Goal: Task Accomplishment & Management: Complete application form

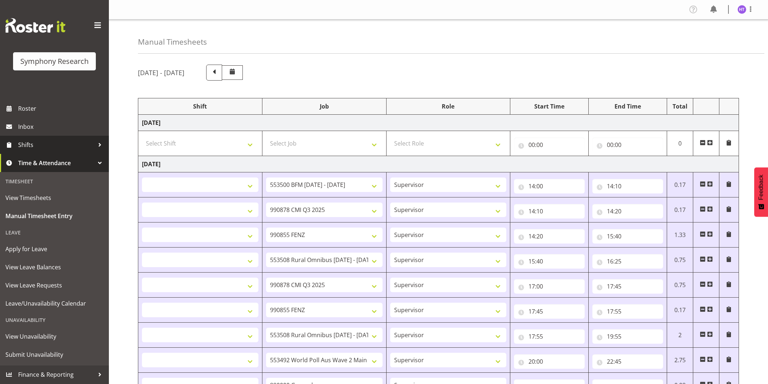
select select
select select "10242"
select select "45"
select select
select select "10239"
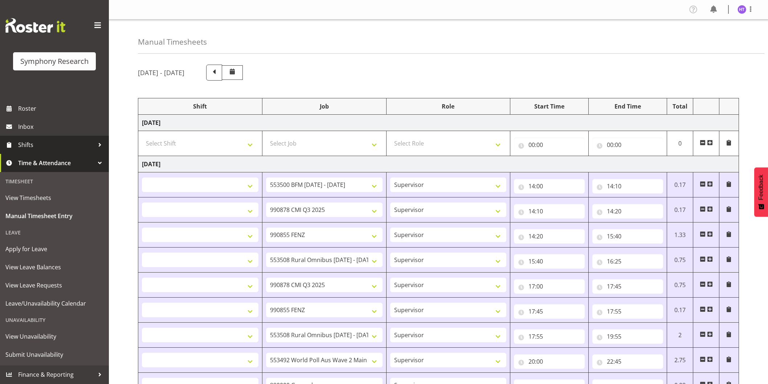
select select "45"
select select
select select "9636"
select select "45"
select select
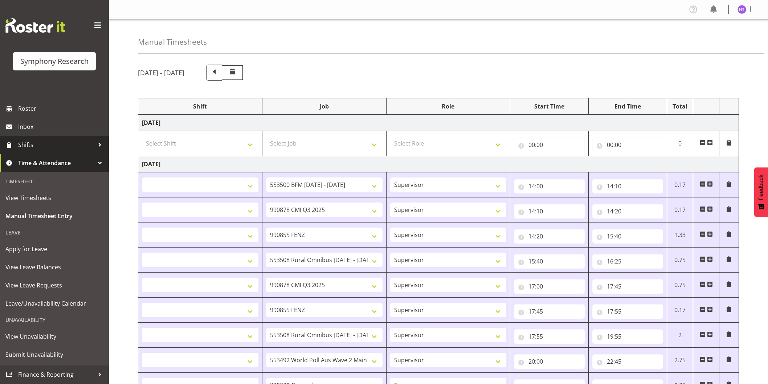
select select "10536"
select select "45"
select select
select select "10239"
select select "45"
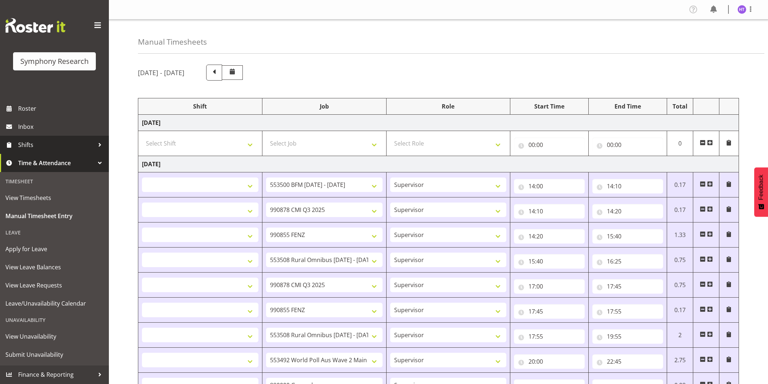
select select
select select "9636"
select select "45"
select select
select select "10536"
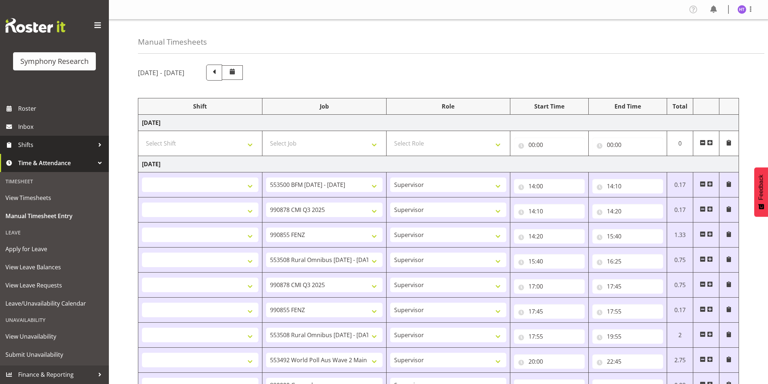
select select "45"
select select
select select "10499"
select select "45"
select select
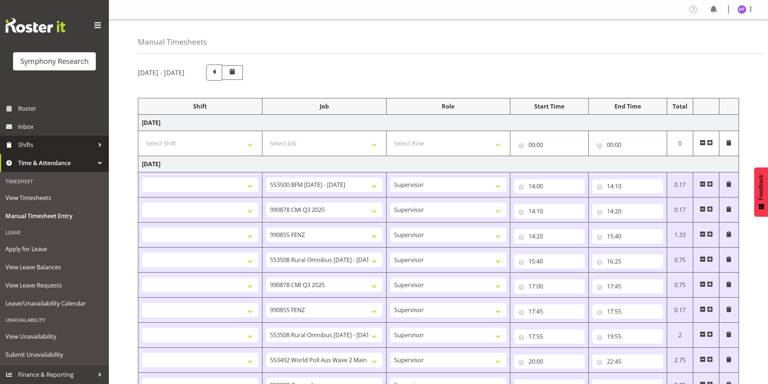
select select "743"
select select "45"
select select
select select "10499"
select select "45"
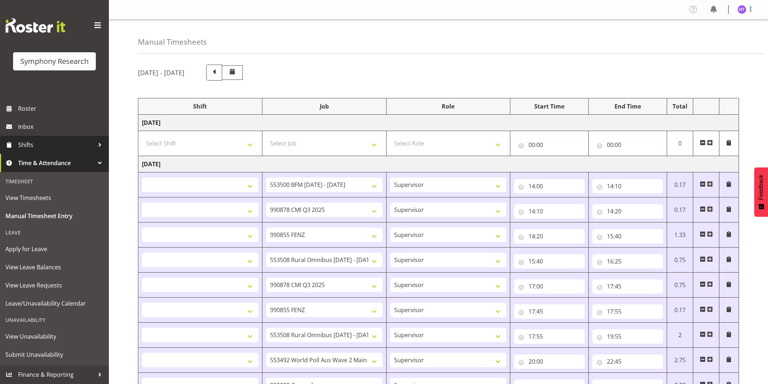
select select
select select "10239"
select select "45"
select select
select select "9426"
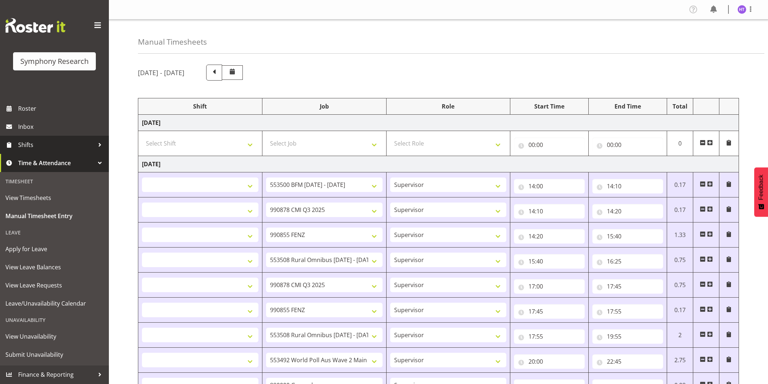
select select "45"
select select "1607"
select select "9636"
select select "45"
select select
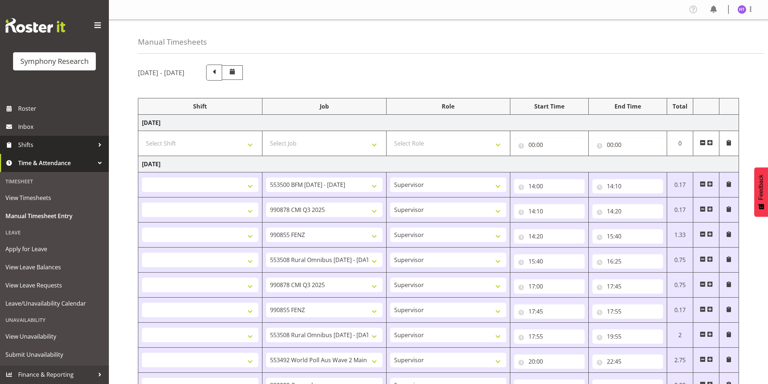
select select "10549"
select select "45"
select select
select select "10242"
select select "45"
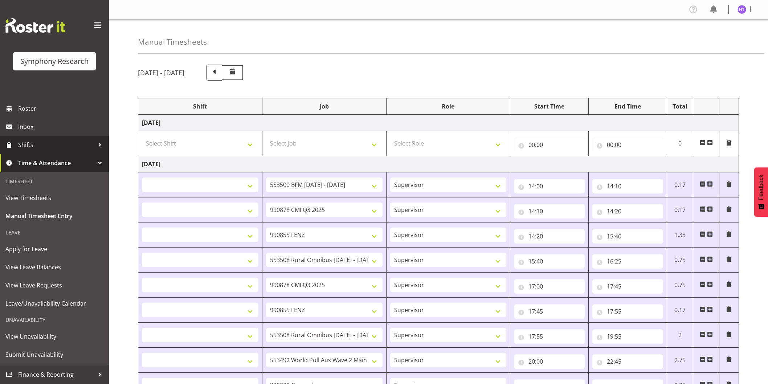
select select
select select "10499"
select select "45"
select select
select select "10536"
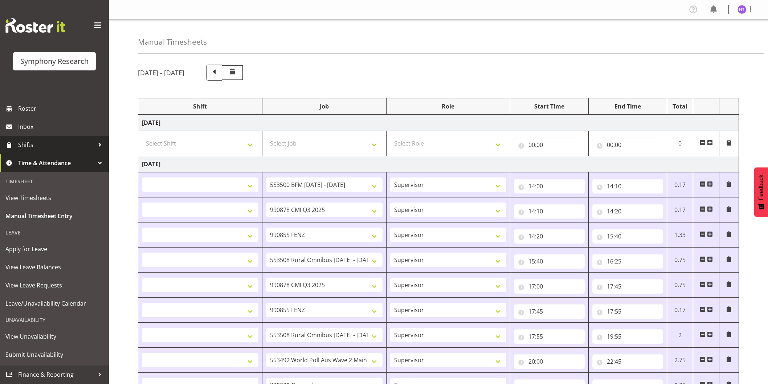
select select "45"
select select
select select "10527"
select select "45"
select select
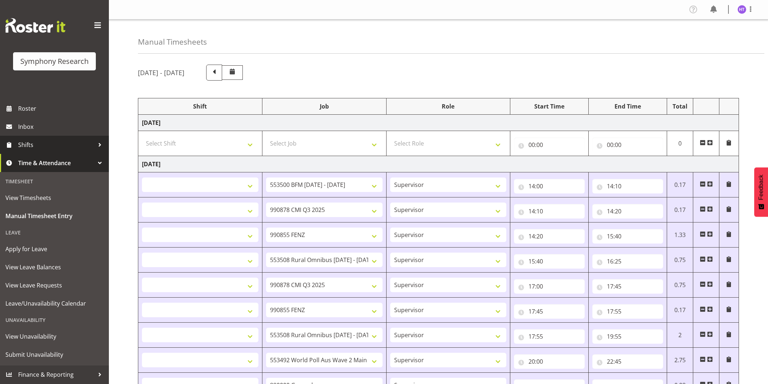
select select "9426"
select select "45"
select select "1607"
select select "7759"
select select "45"
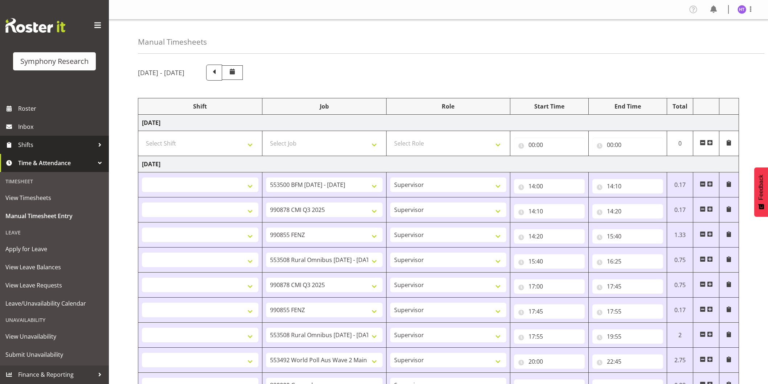
select select
select select "743"
select select "45"
select select "57511"
select select "743"
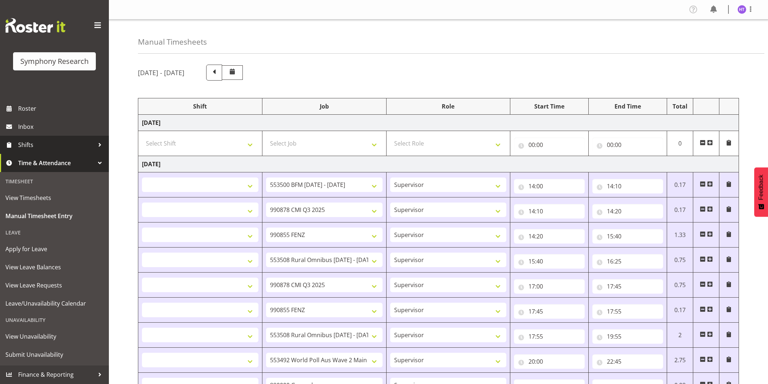
select select "45"
select select "41604"
select select "10242"
select select "45"
select select "41604"
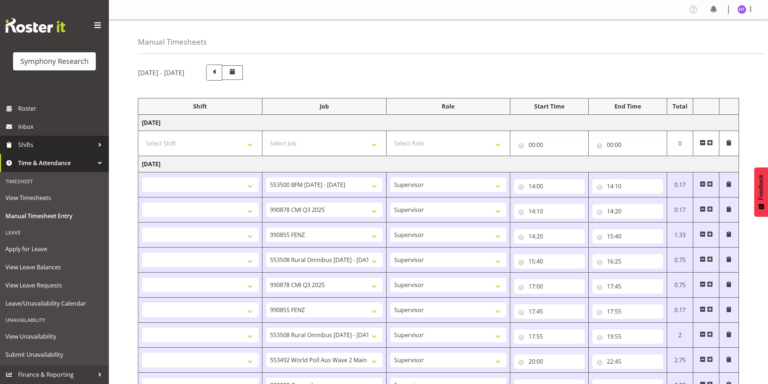
select select "10499"
select select "45"
select select "41604"
select select "10527"
select select "45"
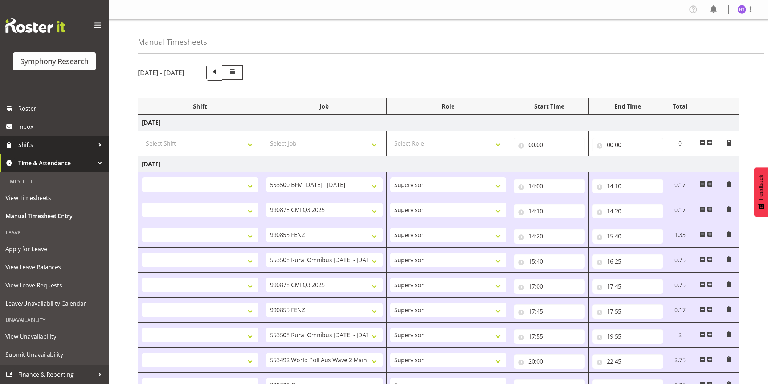
select select "41604"
select select "10536"
select select "45"
select select "41604"
select select "10527"
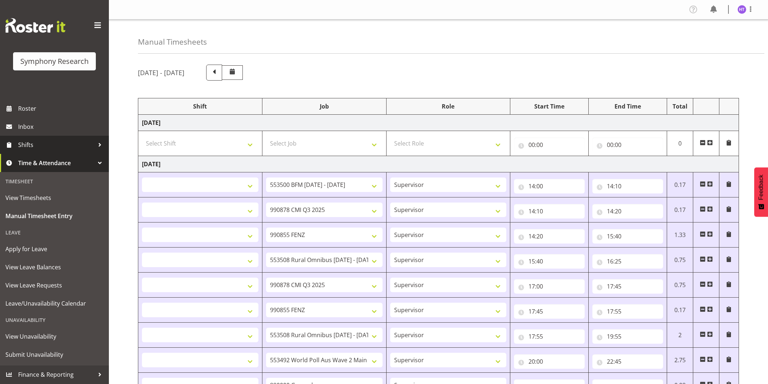
select select "45"
select select "11547"
select select "10536"
select select "45"
select select "41604"
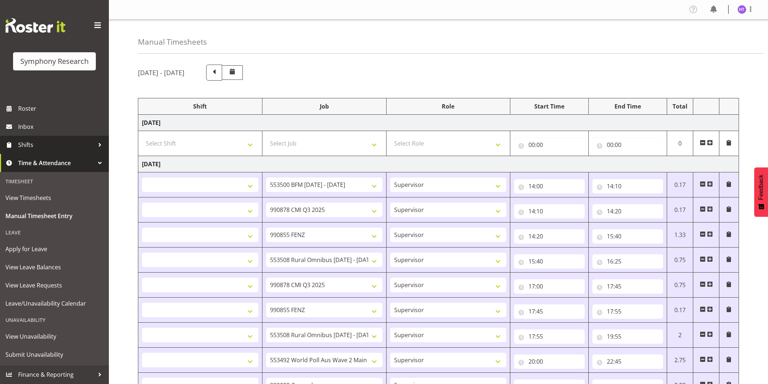
select select "743"
select select "45"
select select "41604"
select select "10549"
select select "45"
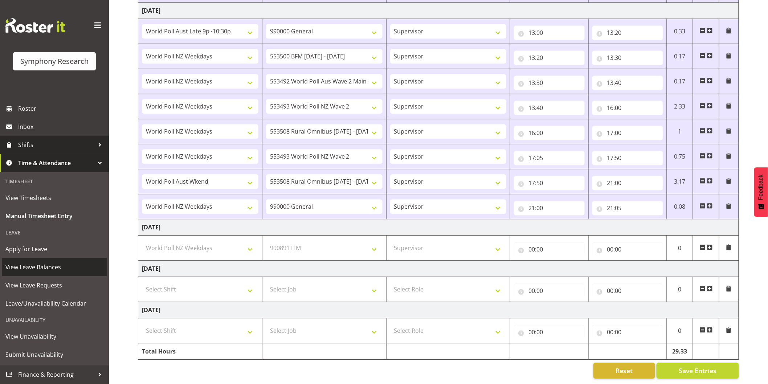
scroll to position [720, 0]
click at [32, 140] on span "Shifts" at bounding box center [56, 144] width 76 height 11
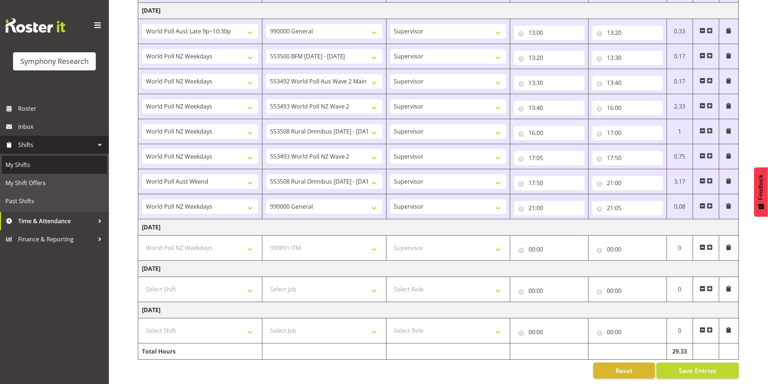
click at [33, 165] on span "My Shifts" at bounding box center [54, 164] width 98 height 11
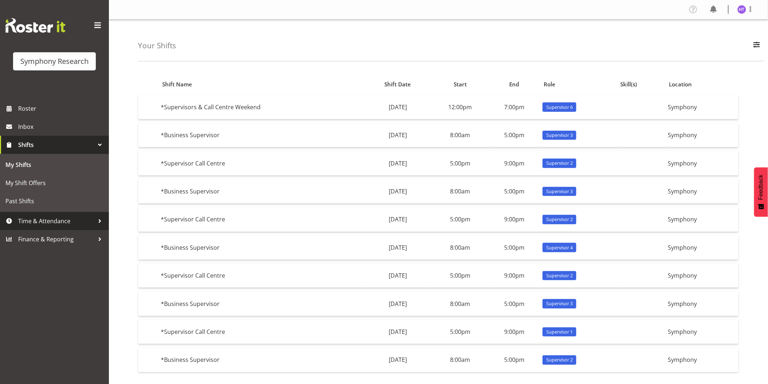
click at [39, 219] on span "Time & Attendance" at bounding box center [56, 221] width 76 height 11
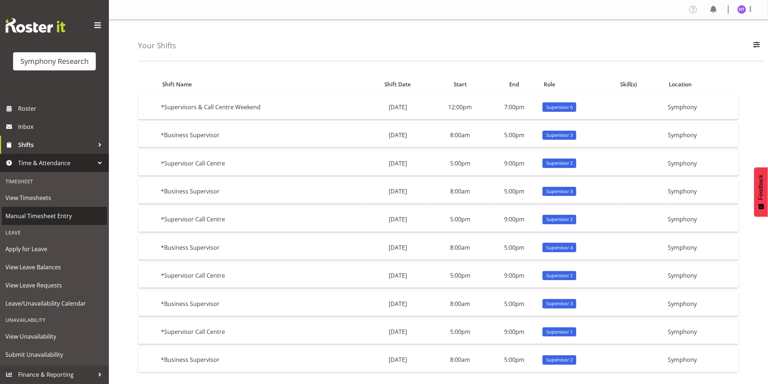
click at [43, 215] on span "Manual Timesheet Entry" at bounding box center [54, 216] width 98 height 11
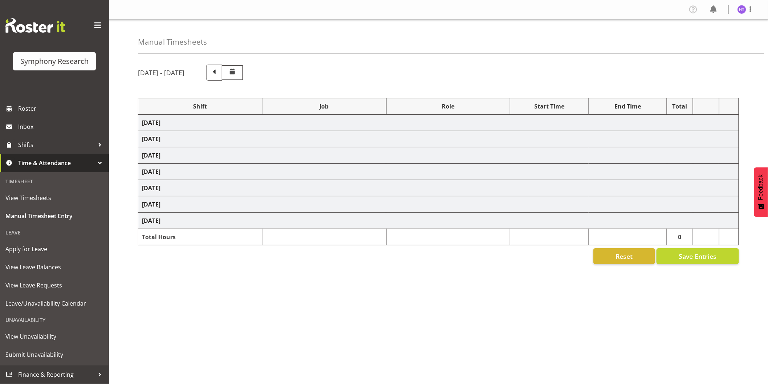
select select
select select "10242"
select select "45"
select select
select select "10239"
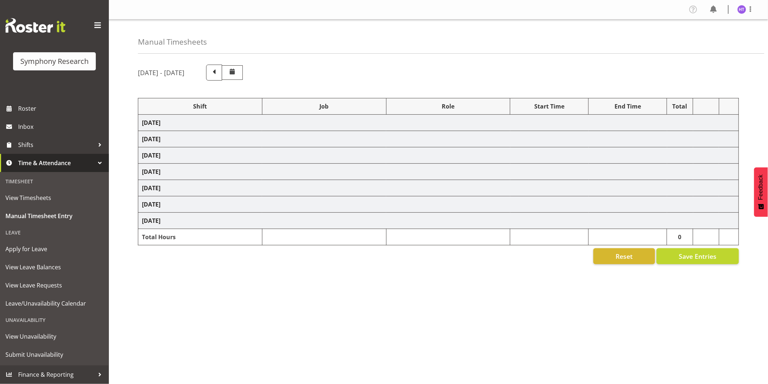
select select "45"
select select
select select "9636"
select select "45"
select select
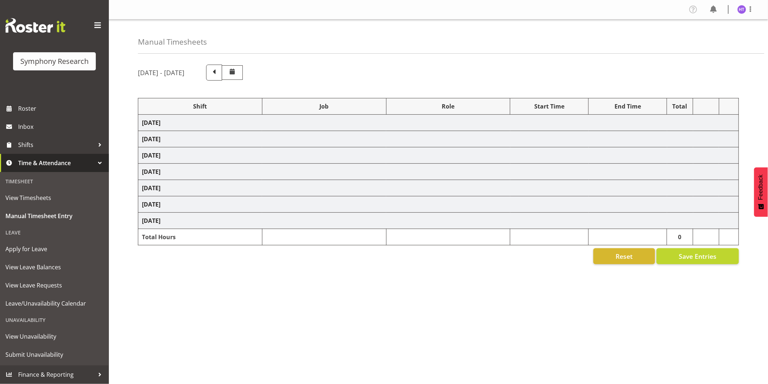
select select "10536"
select select "45"
select select
select select "10239"
select select "45"
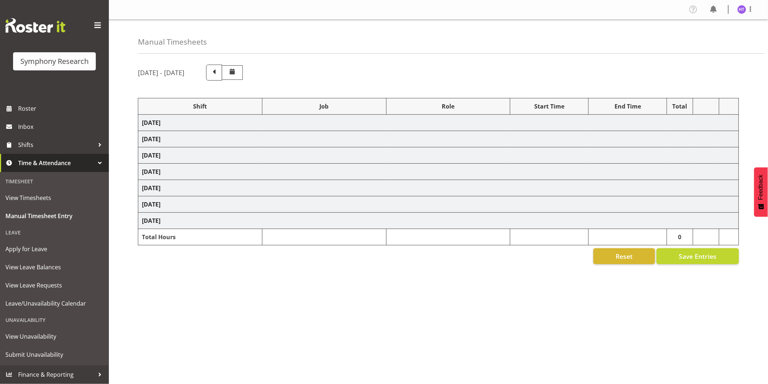
select select
select select "9636"
select select "45"
select select
select select "10536"
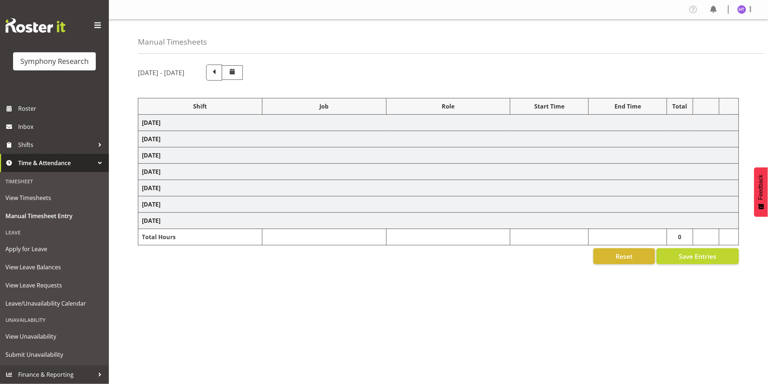
select select "45"
select select
select select "10499"
select select "45"
select select
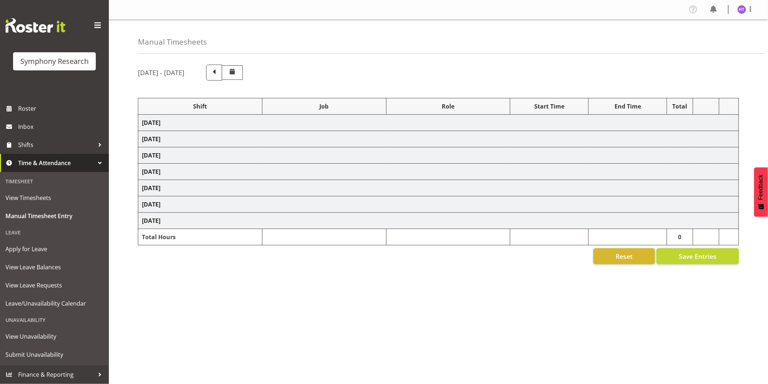
select select "743"
select select "45"
select select
select select "10499"
select select "45"
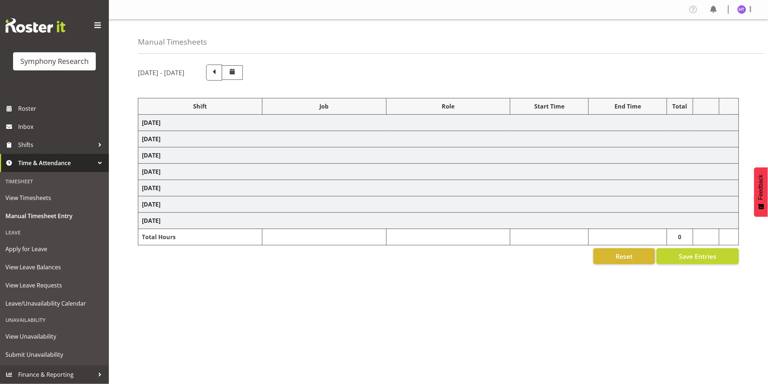
select select
select select "10239"
select select "45"
select select
select select "9426"
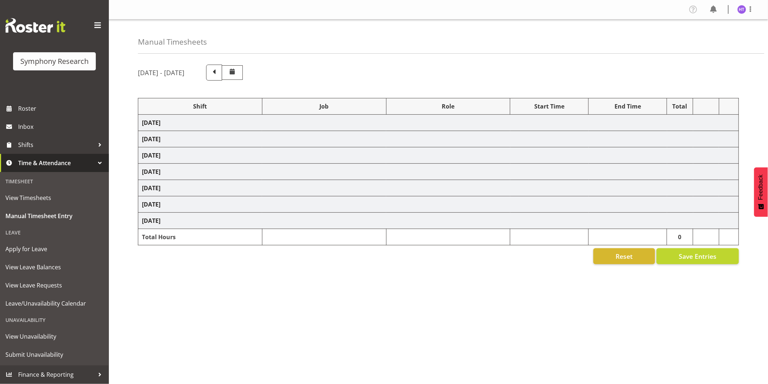
select select "45"
select select "1607"
select select "9636"
select select "45"
select select
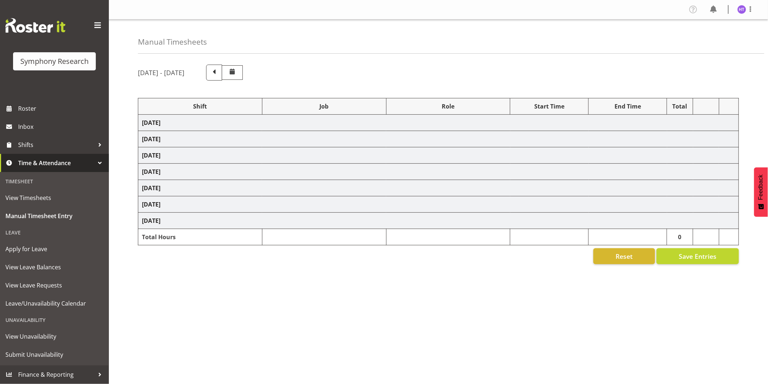
select select "10549"
select select "45"
select select
select select "10242"
select select "45"
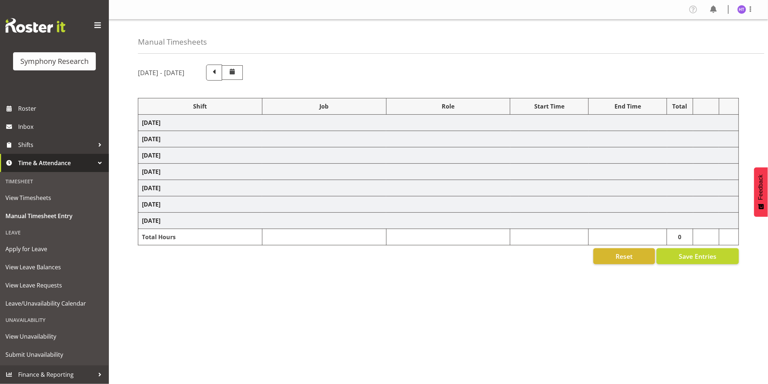
select select
select select "10499"
select select "45"
select select
select select "10536"
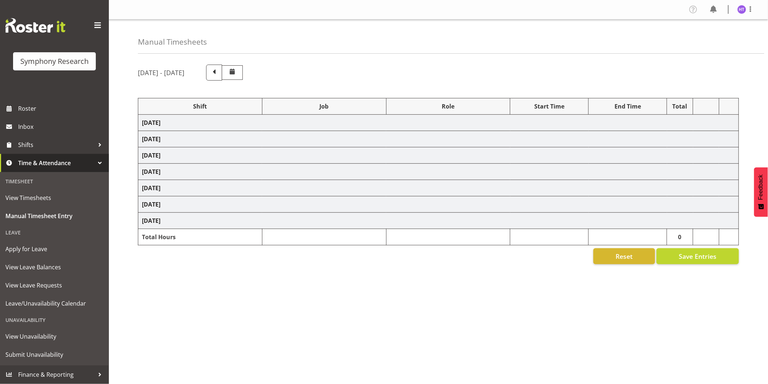
select select "45"
select select
select select "10527"
select select "45"
select select
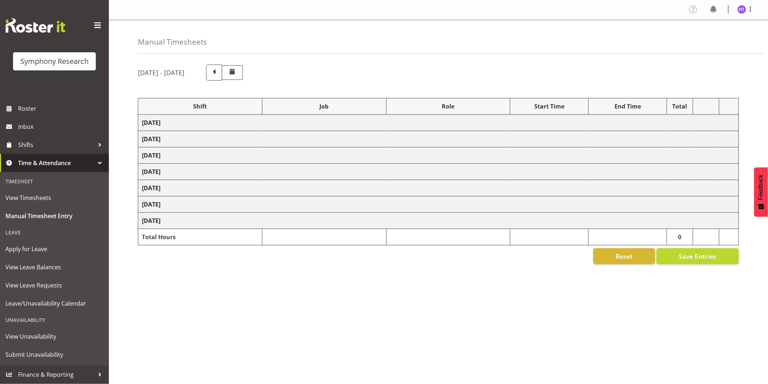
select select "9426"
select select "45"
select select "1607"
select select "7759"
select select "45"
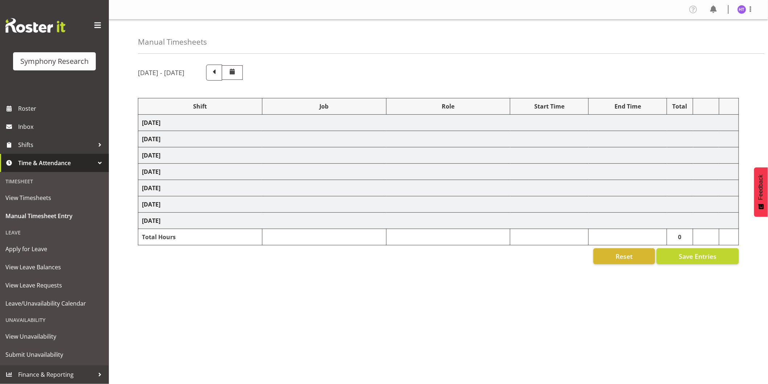
select select
select select "743"
select select "45"
select select "57511"
select select "743"
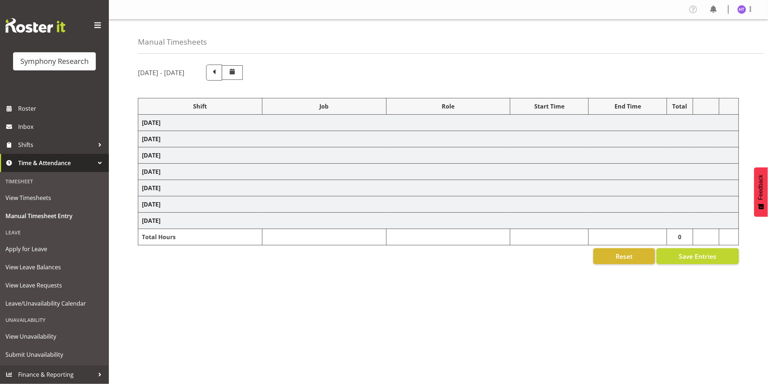
select select "45"
select select "41604"
select select "10242"
select select "45"
select select "41604"
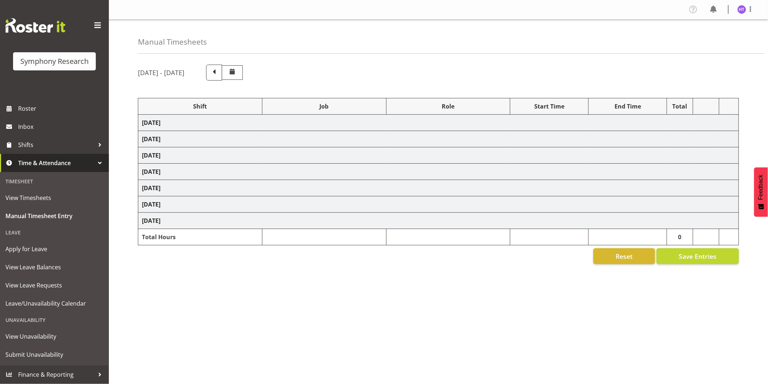
select select "10499"
select select "45"
select select "41604"
select select "10527"
select select "45"
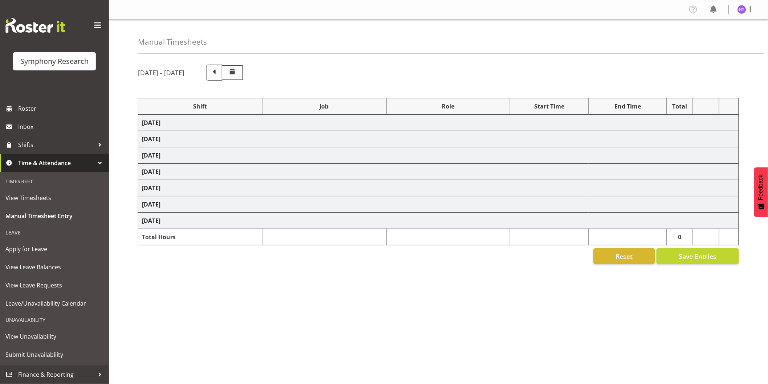
select select "41604"
select select "10536"
select select "45"
select select "41604"
select select "10527"
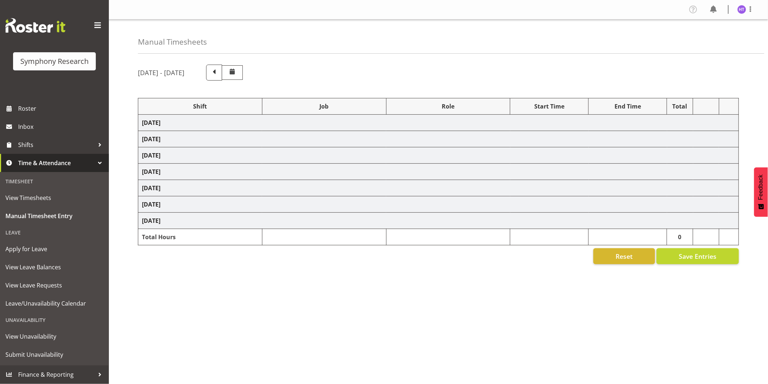
select select "45"
select select "11547"
select select "10536"
select select "45"
select select "41604"
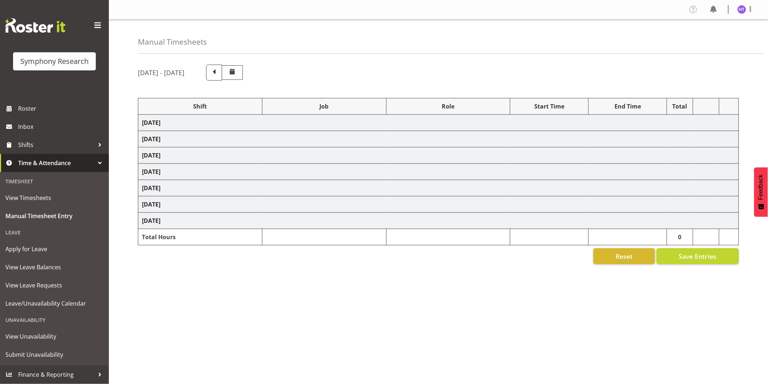
select select "743"
select select "45"
select select "41604"
select select "10549"
select select "45"
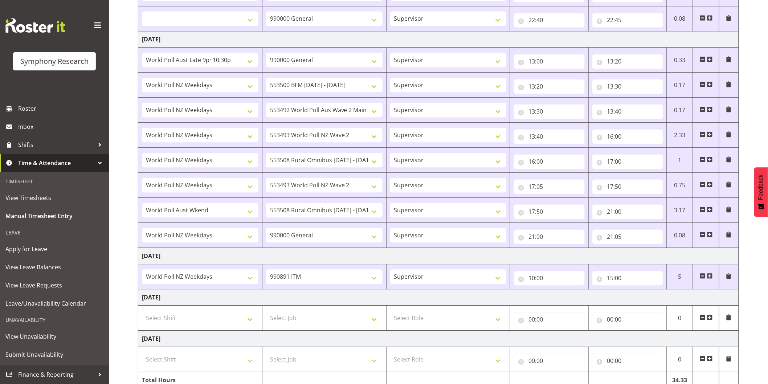
scroll to position [720, 0]
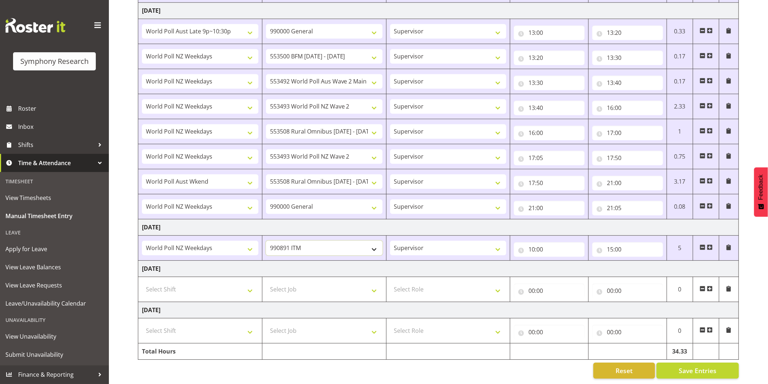
click at [325, 245] on select "550060 IF Admin 553492 World Poll Aus Wave 2 Main 2025 553493 World Poll NZ Wav…" at bounding box center [324, 248] width 117 height 15
select select "10242"
click at [266, 241] on select "550060 IF Admin 553492 World Poll Aus Wave 2 Main 2025 553493 World Poll NZ Wav…" at bounding box center [324, 248] width 117 height 15
select select
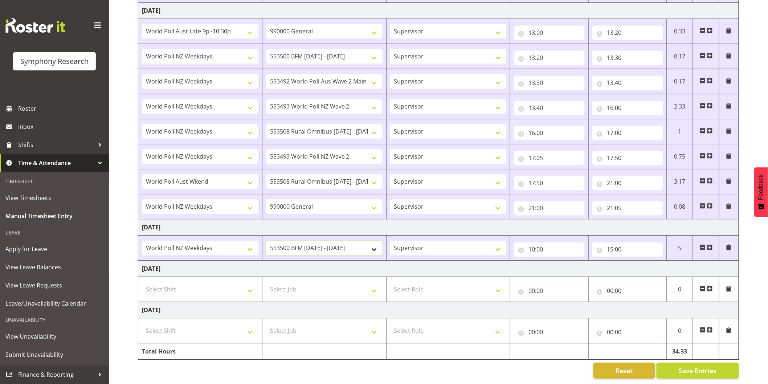
select select
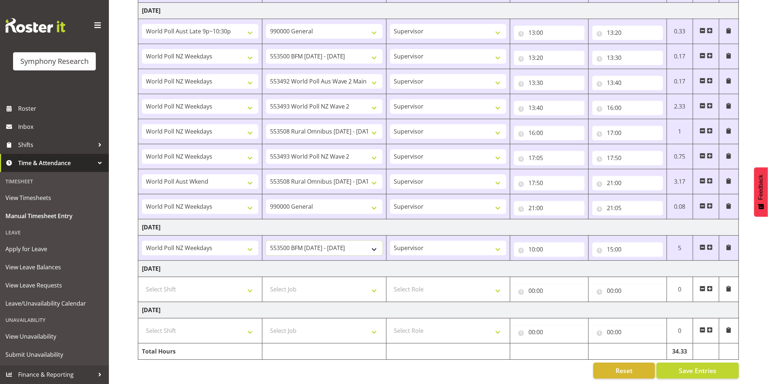
select select
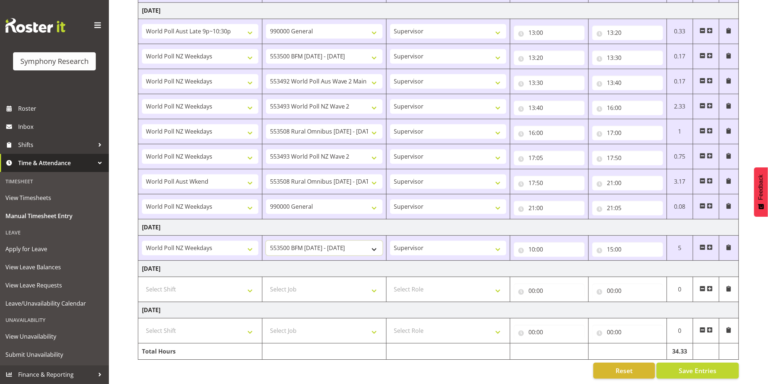
select select
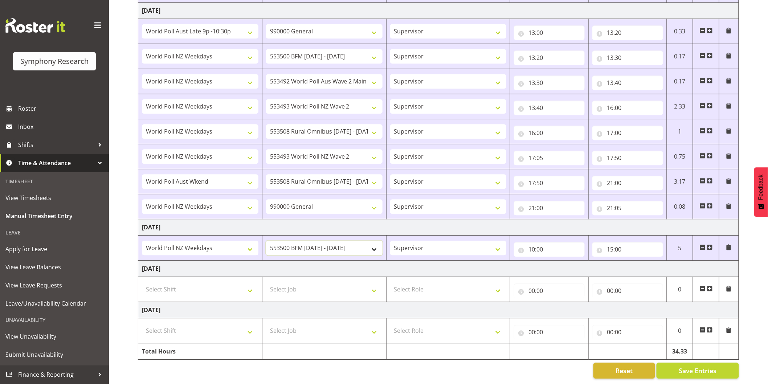
select select
click at [428, 245] on select "Interviewing Briefing Supervisor" at bounding box center [448, 248] width 117 height 15
select select "47"
click at [390, 241] on select "Interviewing Briefing Supervisor" at bounding box center [448, 248] width 117 height 15
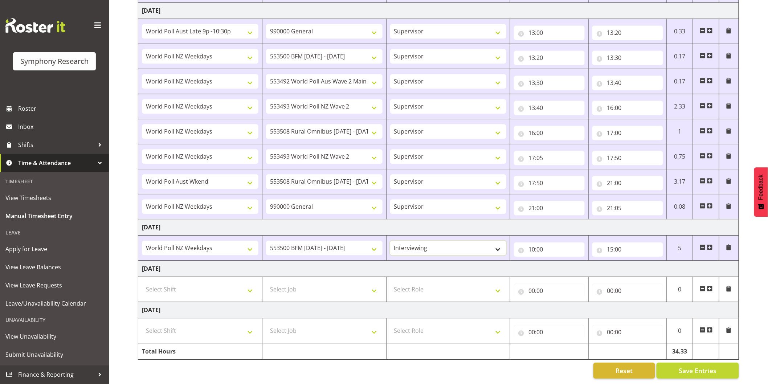
select select
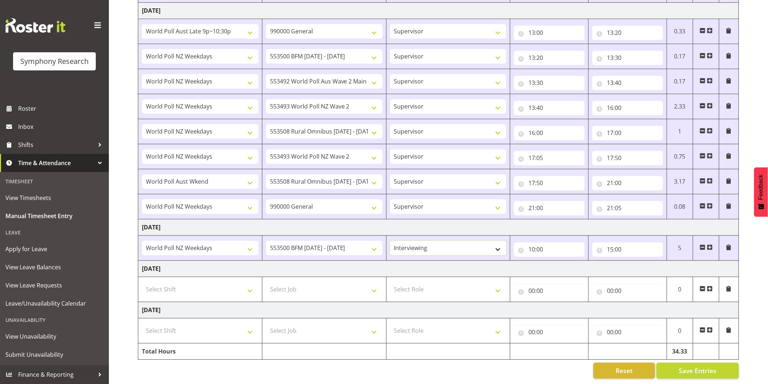
select select
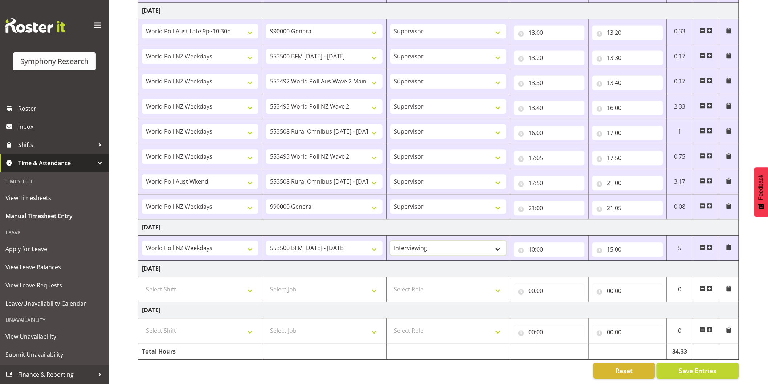
select select
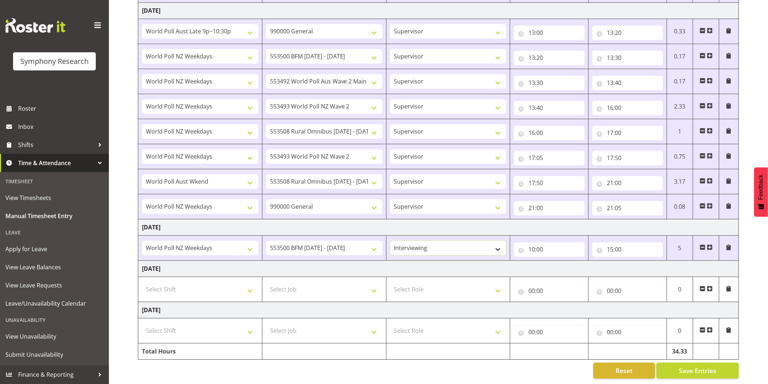
select select
click at [535, 243] on input "10:00" at bounding box center [549, 249] width 71 height 15
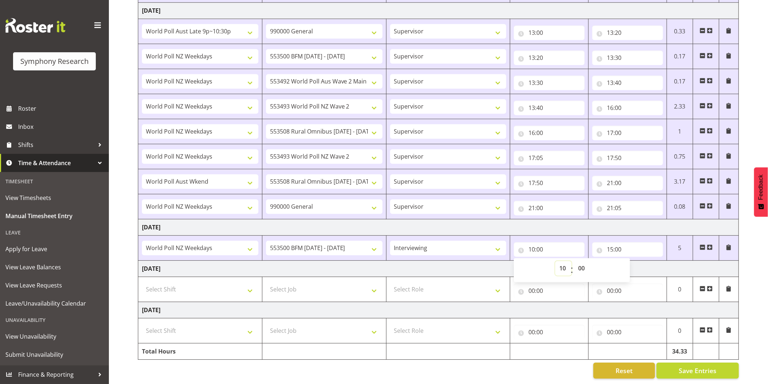
click at [564, 262] on select "00 01 02 03 04 05 06 07 08 09 10 11 12 13 14 15 16 17 18 19 20 21 22 23" at bounding box center [564, 268] width 16 height 15
select select "8"
click at [556, 261] on select "00 01 02 03 04 05 06 07 08 09 10 11 12 13 14 15 16 17 18 19 20 21 22 23" at bounding box center [564, 268] width 16 height 15
select select
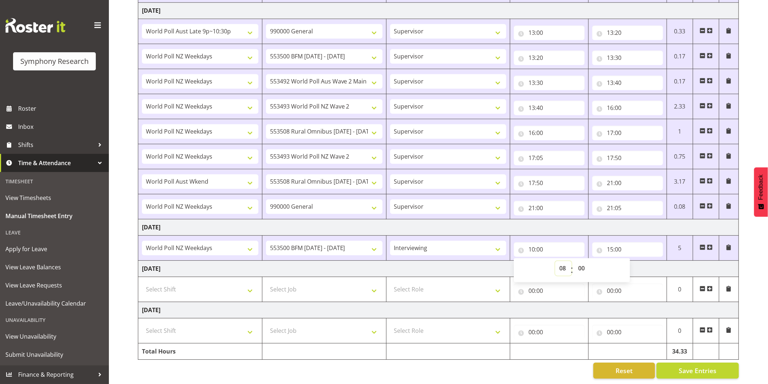
select select
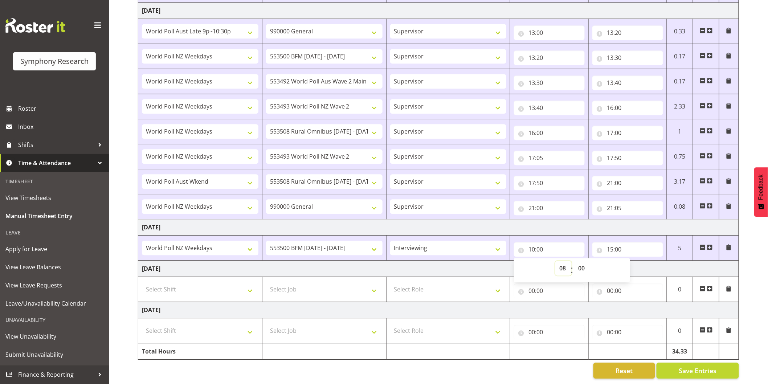
select select
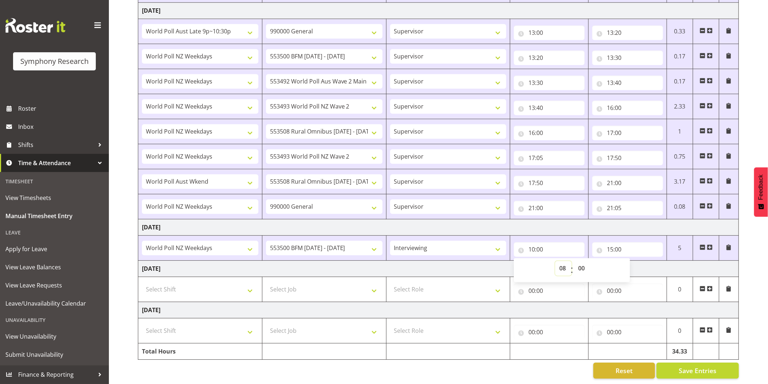
select select
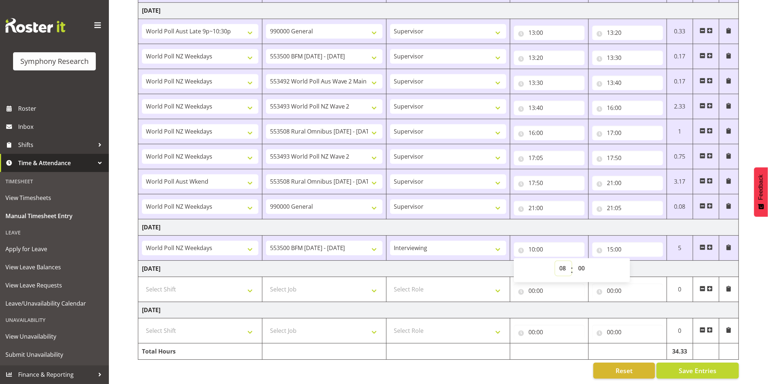
select select
type input "08:00"
click at [585, 262] on select "00 01 02 03 04 05 06 07 08 09 10 11 12 13 14 15 16 17 18 19 20 21 22 23 24 25 2…" at bounding box center [582, 268] width 16 height 15
select select "20"
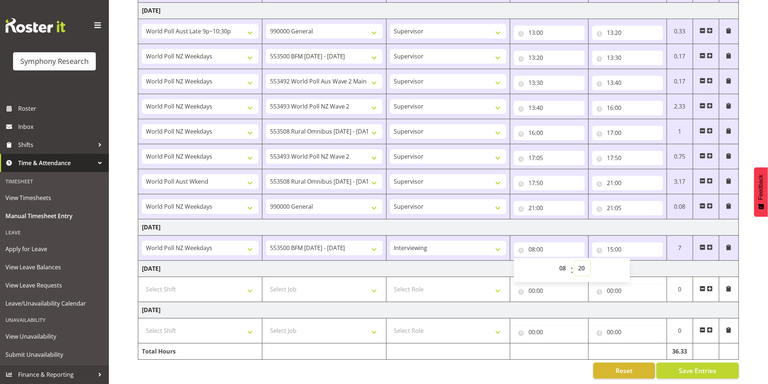
click at [574, 261] on select "00 01 02 03 04 05 06 07 08 09 10 11 12 13 14 15 16 17 18 19 20 21 22 23 24 25 2…" at bounding box center [582, 268] width 16 height 15
select select
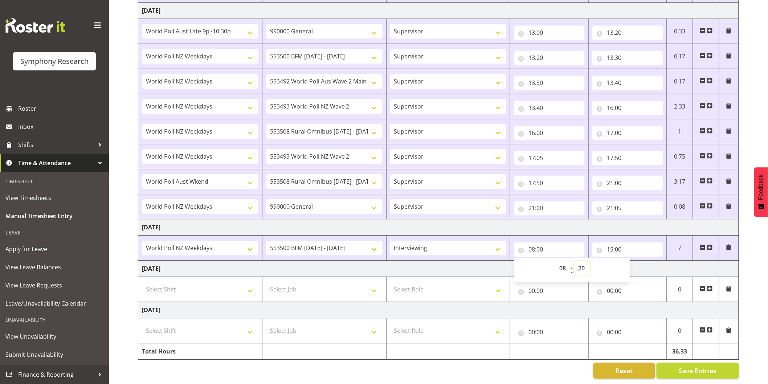
select select
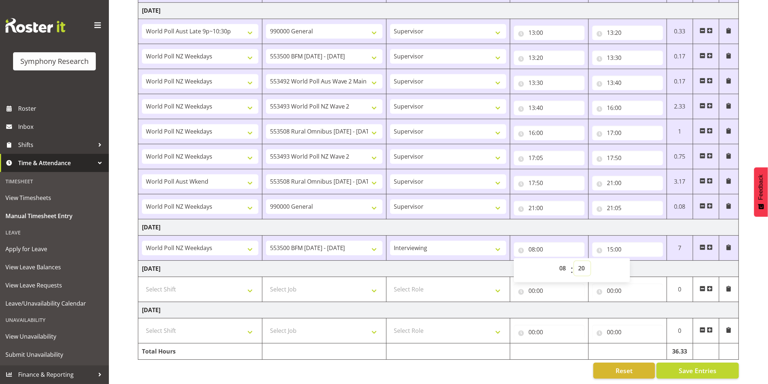
select select
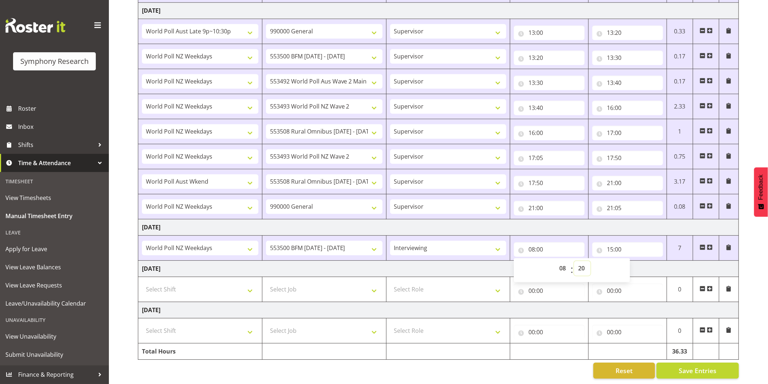
select select
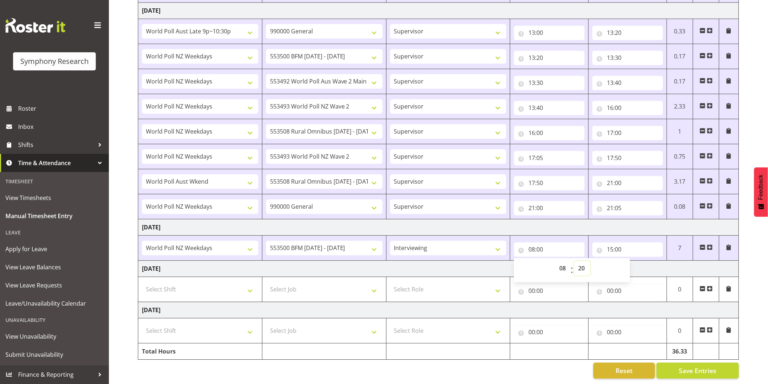
type input "08:20"
click at [613, 245] on input "15:00" at bounding box center [628, 249] width 71 height 15
click at [636, 263] on select "00 01 02 03 04 05 06 07 08 09 10 11 12 13 14 15 16 17 18 19 20 21 22 23" at bounding box center [642, 268] width 16 height 15
select select "9"
click at [634, 261] on select "00 01 02 03 04 05 06 07 08 09 10 11 12 13 14 15 16 17 18 19 20 21 22 23" at bounding box center [642, 268] width 16 height 15
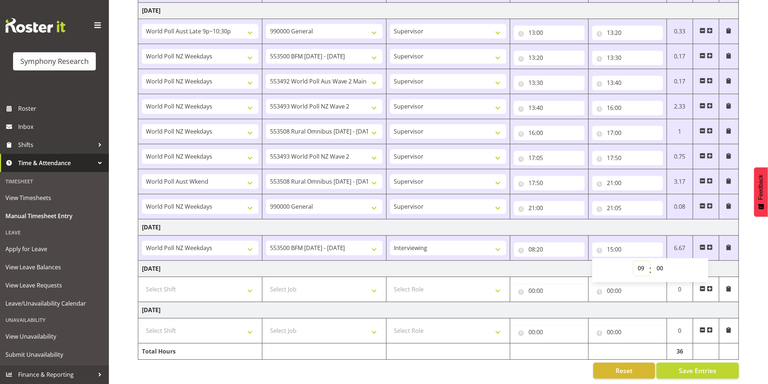
select select
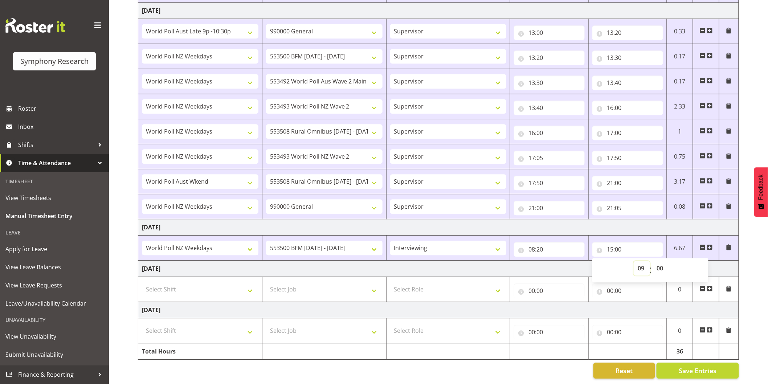
select select
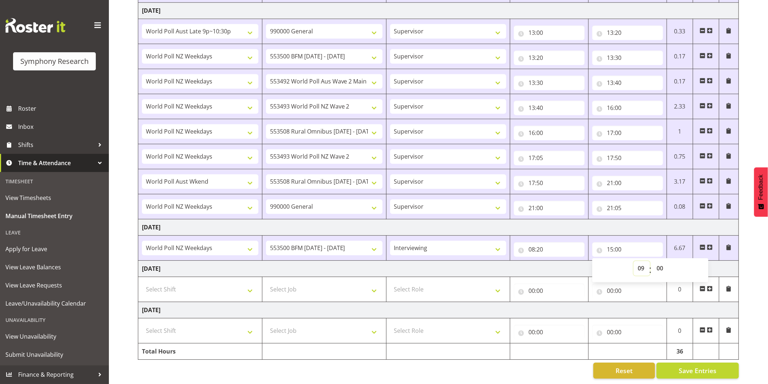
select select
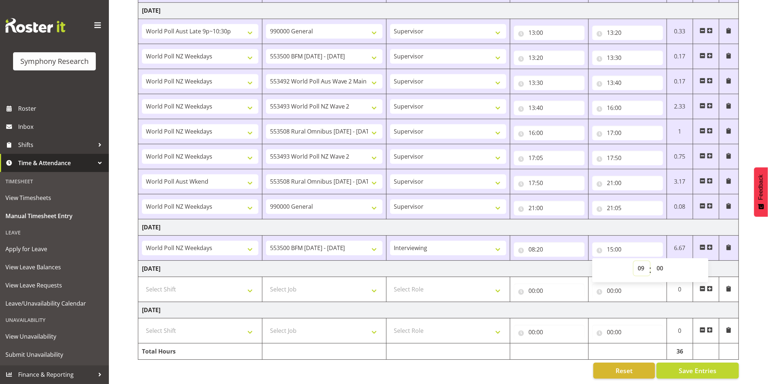
select select
type input "09:00"
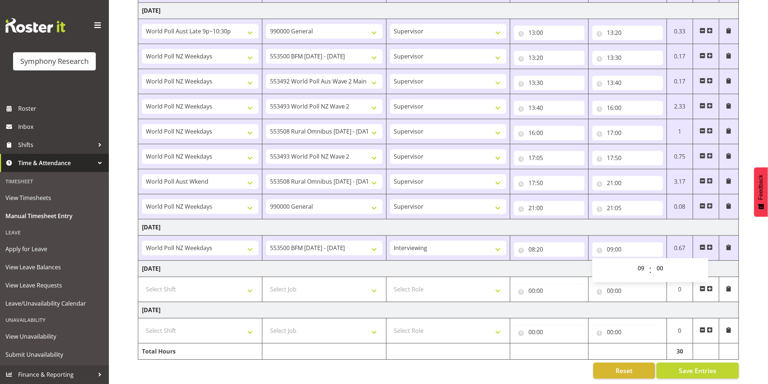
click at [712, 244] on span at bounding box center [710, 247] width 6 height 6
select select
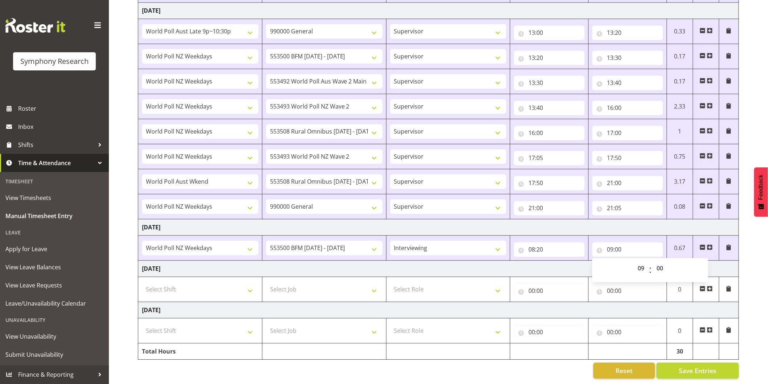
select select
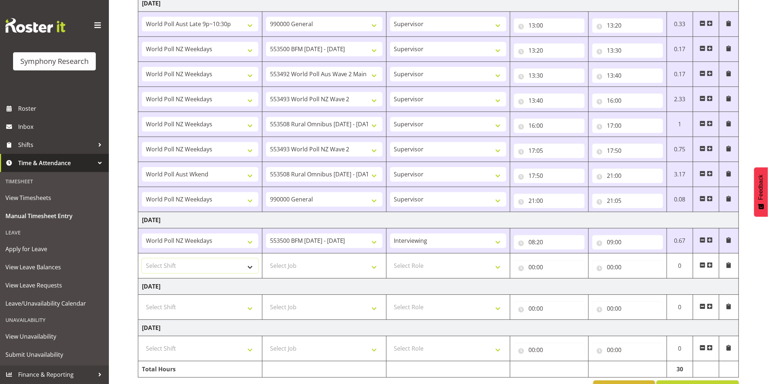
click at [202, 273] on select "Select Shift !!Weekend Residential (Roster IT Shift Label) *Business 9/10am ~ 4…" at bounding box center [200, 266] width 117 height 15
click at [142, 260] on select "Select Shift !!Weekend Residential (Roster IT Shift Label) *Business 9/10am ~ 4…" at bounding box center [200, 266] width 117 height 15
click at [335, 265] on select "Select Job 550060 IF Admin 553492 World Poll Aus Wave 2 Main 2025 553493 World …" at bounding box center [324, 266] width 117 height 15
click at [266, 260] on select "Select Job 550060 IF Admin 553492 World Poll Aus Wave 2 Main 2025 553493 World …" at bounding box center [324, 266] width 117 height 15
click at [414, 263] on select "Select Role Interviewing Briefing Supervisor" at bounding box center [448, 266] width 117 height 15
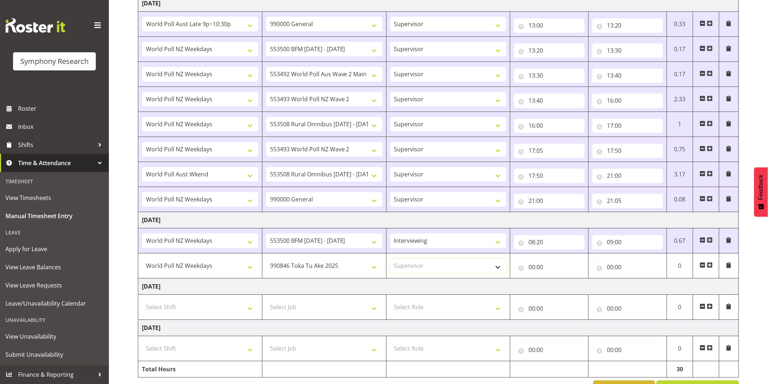
click at [390, 260] on select "Select Role Interviewing Briefing Supervisor" at bounding box center [448, 266] width 117 height 15
click at [534, 269] on input "00:00" at bounding box center [549, 267] width 71 height 15
click at [558, 288] on select "00 01 02 03 04 05 06 07 08 09 10 11 12 13 14 15 16 17 18 19 20 21 22 23" at bounding box center [564, 286] width 16 height 15
click at [556, 280] on select "00 01 02 03 04 05 06 07 08 09 10 11 12 13 14 15 16 17 18 19 20 21 22 23" at bounding box center [564, 286] width 16 height 15
click at [611, 268] on input "00:00" at bounding box center [628, 267] width 71 height 15
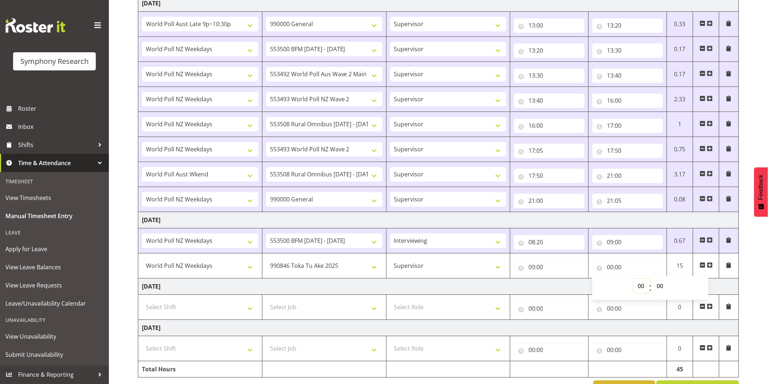
click at [636, 289] on select "00 01 02 03 04 05 06 07 08 09 10 11 12 13 14 15 16 17 18 19 20 21 22 23" at bounding box center [642, 286] width 16 height 15
click at [634, 280] on select "00 01 02 03 04 05 06 07 08 09 10 11 12 13 14 15 16 17 18 19 20 21 22 23" at bounding box center [642, 286] width 16 height 15
click at [661, 289] on select "00 01 02 03 04 05 06 07 08 09 10 11 12 13 14 15 16 17 18 19 20 21 22 23 24 25 2…" at bounding box center [661, 286] width 16 height 15
click at [653, 280] on select "00 01 02 03 04 05 06 07 08 09 10 11 12 13 14 15 16 17 18 19 20 21 22 23 24 25 2…" at bounding box center [661, 286] width 16 height 15
click at [710, 267] on span at bounding box center [710, 265] width 6 height 6
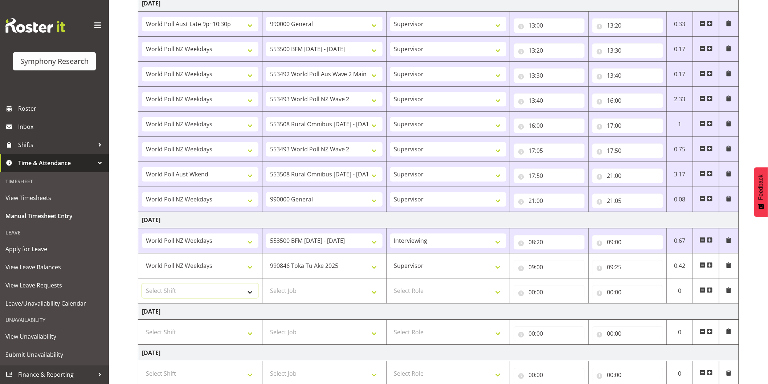
click at [173, 295] on select "Select Shift !!Weekend Residential (Roster IT Shift Label) *Business 9/10am ~ 4…" at bounding box center [200, 291] width 117 height 15
click at [142, 285] on select "Select Shift !!Weekend Residential (Roster IT Shift Label) *Business 9/10am ~ 4…" at bounding box center [200, 291] width 117 height 15
click at [302, 289] on select "Select Job 550060 IF Admin 553492 World Poll Aus Wave 2 Main 2025 553493 World …" at bounding box center [324, 291] width 117 height 15
click at [266, 285] on select "Select Job 550060 IF Admin 553492 World Poll Aus Wave 2 Main 2025 553493 World …" at bounding box center [324, 291] width 117 height 15
click at [439, 291] on select "Select Role Interviewing Briefing Supervisor" at bounding box center [448, 291] width 117 height 15
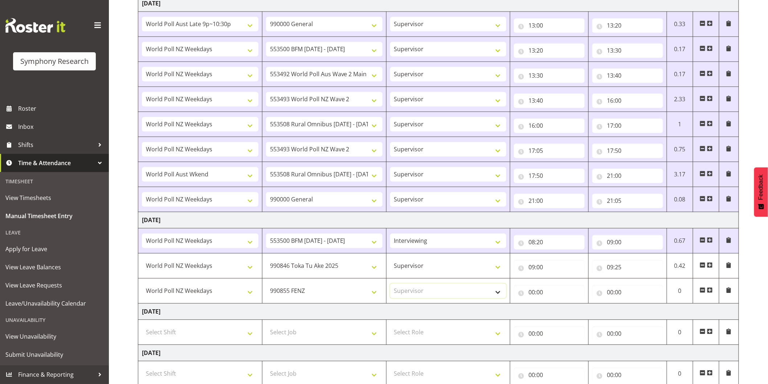
click at [390, 285] on select "Select Role Interviewing Briefing Supervisor" at bounding box center [448, 291] width 117 height 15
click at [534, 296] on input "00:00" at bounding box center [549, 292] width 71 height 15
click at [564, 314] on select "00 01 02 03 04 05 06 07 08 09 10 11 12 13 14 15 16 17 18 19 20 21 22 23" at bounding box center [564, 311] width 16 height 15
click at [556, 305] on select "00 01 02 03 04 05 06 07 08 09 10 11 12 13 14 15 16 17 18 19 20 21 22 23" at bounding box center [564, 311] width 16 height 15
click at [583, 310] on select "00 01 02 03 04 05 06 07 08 09 10 11 12 13 14 15 16 17 18 19 20 21 22 23 24 25 2…" at bounding box center [582, 311] width 16 height 15
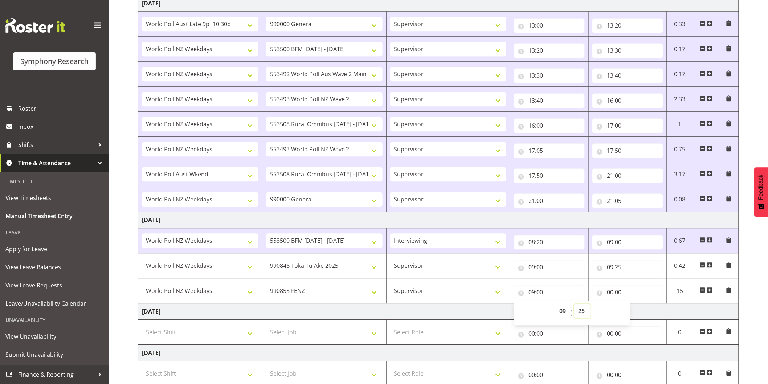
click at [574, 305] on select "00 01 02 03 04 05 06 07 08 09 10 11 12 13 14 15 16 17 18 19 20 21 22 23 24 25 2…" at bounding box center [582, 311] width 16 height 15
click at [609, 293] on input "00:00" at bounding box center [628, 292] width 71 height 15
click at [639, 313] on select "00 01 02 03 04 05 06 07 08 09 10 11 12 13 14 15 16 17 18 19 20 21 22 23" at bounding box center [642, 311] width 16 height 15
click at [634, 305] on select "00 01 02 03 04 05 06 07 08 09 10 11 12 13 14 15 16 17 18 19 20 21 22 23" at bounding box center [642, 311] width 16 height 15
click at [658, 312] on select "00 01 02 03 04 05 06 07 08 09 10 11 12 13 14 15 16 17 18 19 20 21 22 23 24 25 2…" at bounding box center [661, 311] width 16 height 15
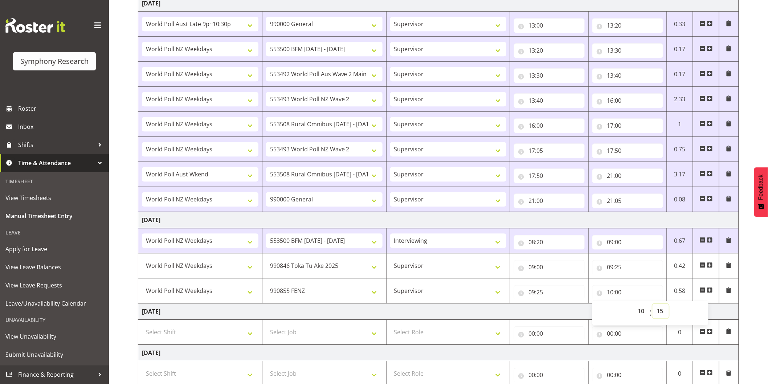
click at [653, 305] on select "00 01 02 03 04 05 06 07 08 09 10 11 12 13 14 15 16 17 18 19 20 21 22 23 24 25 2…" at bounding box center [661, 311] width 16 height 15
click at [710, 292] on span at bounding box center [710, 290] width 6 height 6
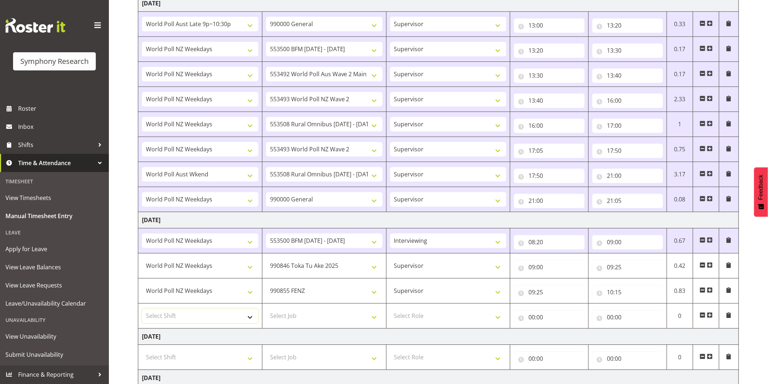
click at [211, 318] on select "Select Shift !!Weekend Residential (Roster IT Shift Label) *Business 9/10am ~ 4…" at bounding box center [200, 316] width 117 height 15
click at [142, 310] on select "Select Shift !!Weekend Residential (Roster IT Shift Label) *Business 9/10am ~ 4…" at bounding box center [200, 316] width 117 height 15
click at [298, 318] on select "Select Job 550060 IF Admin 553492 World Poll Aus Wave 2 Main 2025 553493 World …" at bounding box center [324, 316] width 117 height 15
click at [266, 310] on select "Select Job 550060 IF Admin 553492 World Poll Aus Wave 2 Main 2025 553493 World …" at bounding box center [324, 316] width 117 height 15
drag, startPoint x: 422, startPoint y: 315, endPoint x: 422, endPoint y: 321, distance: 5.8
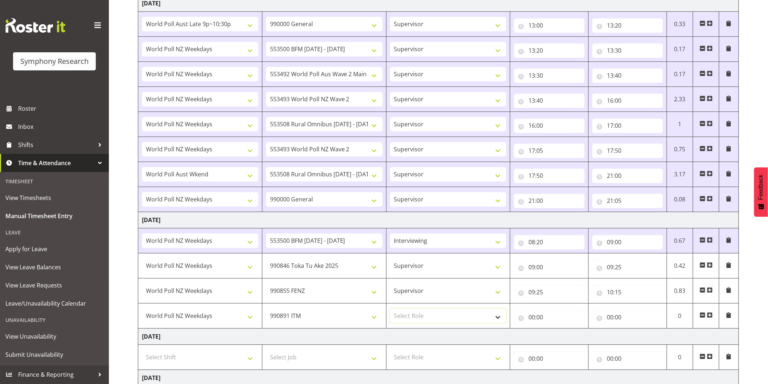
click at [422, 315] on select "Select Role Interviewing Briefing Supervisor" at bounding box center [448, 316] width 117 height 15
click at [390, 310] on select "Select Role Interviewing Briefing Supervisor" at bounding box center [448, 316] width 117 height 15
click at [534, 318] on input "00:00" at bounding box center [549, 317] width 71 height 15
click at [558, 334] on select "00 01 02 03 04 05 06 07 08 09 10 11 12 13 14 15 16 17 18 19 20 21 22 23" at bounding box center [564, 336] width 16 height 15
click at [556, 330] on select "00 01 02 03 04 05 06 07 08 09 10 11 12 13 14 15 16 17 18 19 20 21 22 23" at bounding box center [564, 336] width 16 height 15
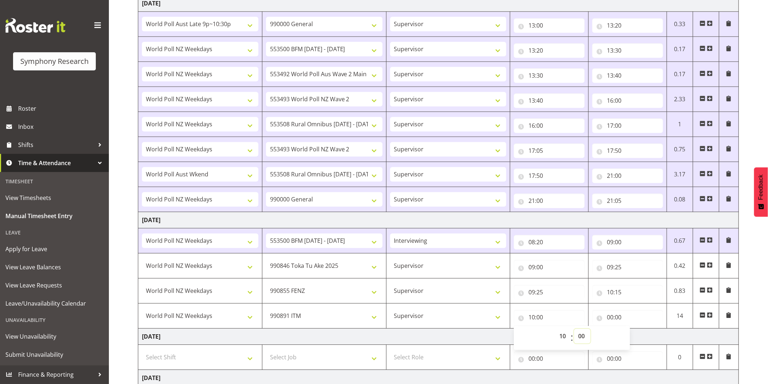
click at [583, 337] on select "00 01 02 03 04 05 06 07 08 09 10 11 12 13 14 15 16 17 18 19 20 21 22 23 24 25 2…" at bounding box center [582, 336] width 16 height 15
click at [574, 330] on select "00 01 02 03 04 05 06 07 08 09 10 11 12 13 14 15 16 17 18 19 20 21 22 23 24 25 2…" at bounding box center [582, 336] width 16 height 15
click at [609, 319] on input "00:00" at bounding box center [628, 317] width 71 height 15
click at [638, 338] on select "00 01 02 03 04 05 06 07 08 09 10 11 12 13 14 15 16 17 18 19 20 21 22 23" at bounding box center [642, 336] width 16 height 15
click at [634, 330] on select "00 01 02 03 04 05 06 07 08 09 10 11 12 13 14 15 16 17 18 19 20 21 22 23" at bounding box center [642, 336] width 16 height 15
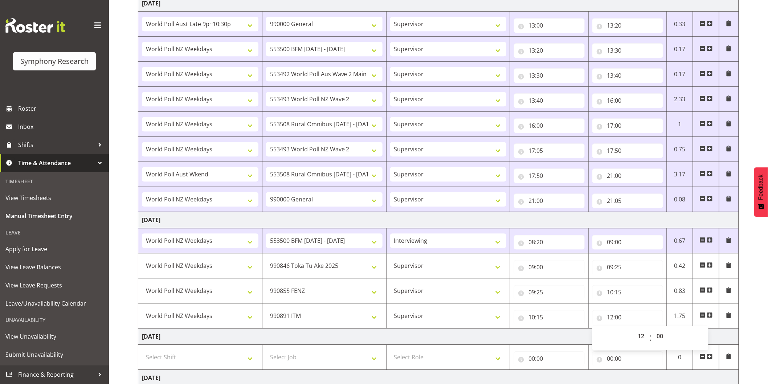
click at [711, 317] on span at bounding box center [710, 315] width 6 height 6
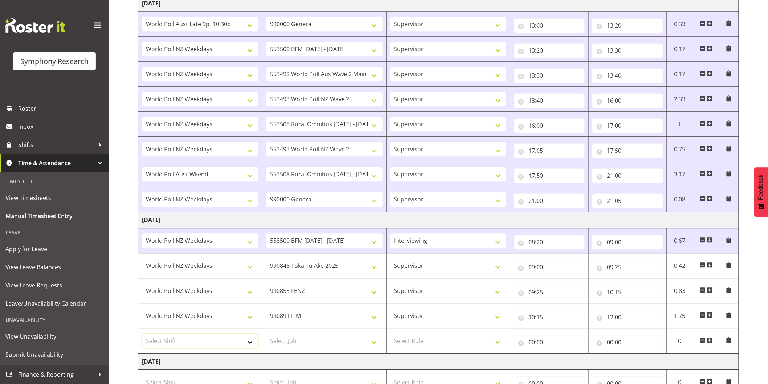
drag, startPoint x: 176, startPoint y: 345, endPoint x: 181, endPoint y: 337, distance: 9.8
click at [176, 345] on select "Select Shift !!Weekend Residential (Roster IT Shift Label) *Business 9/10am ~ 4…" at bounding box center [200, 341] width 117 height 15
click at [142, 335] on select "Select Shift !!Weekend Residential (Roster IT Shift Label) *Business 9/10am ~ 4…" at bounding box center [200, 341] width 117 height 15
click at [291, 346] on select "Select Job 550060 IF Admin 553492 World Poll Aus Wave 2 Main 2025 553493 World …" at bounding box center [324, 341] width 117 height 15
click at [266, 335] on select "Select Job 550060 IF Admin 553492 World Poll Aus Wave 2 Main 2025 553493 World …" at bounding box center [324, 341] width 117 height 15
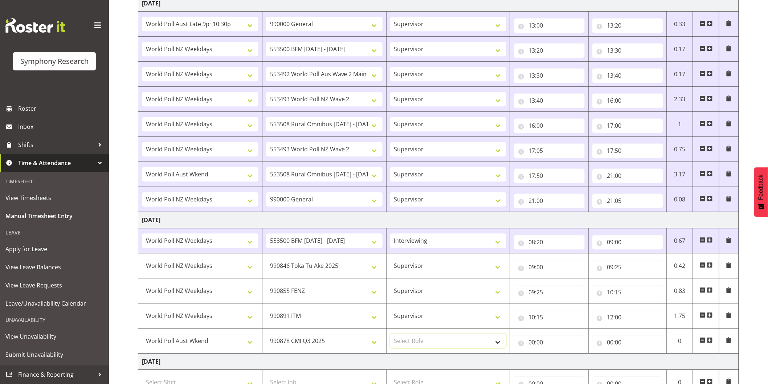
click at [419, 342] on select "Select Role Interviewing Briefing Supervisor" at bounding box center [448, 341] width 117 height 15
click at [390, 335] on select "Select Role Interviewing Briefing Supervisor" at bounding box center [448, 341] width 117 height 15
click at [536, 342] on input "00:00" at bounding box center [549, 342] width 71 height 15
click at [558, 361] on select "00 01 02 03 04 05 06 07 08 09 10 11 12 13 14 15 16 17 18 19 20 21 22 23" at bounding box center [564, 361] width 16 height 15
click at [556, 355] on select "00 01 02 03 04 05 06 07 08 09 10 11 12 13 14 15 16 17 18 19 20 21 22 23" at bounding box center [564, 361] width 16 height 15
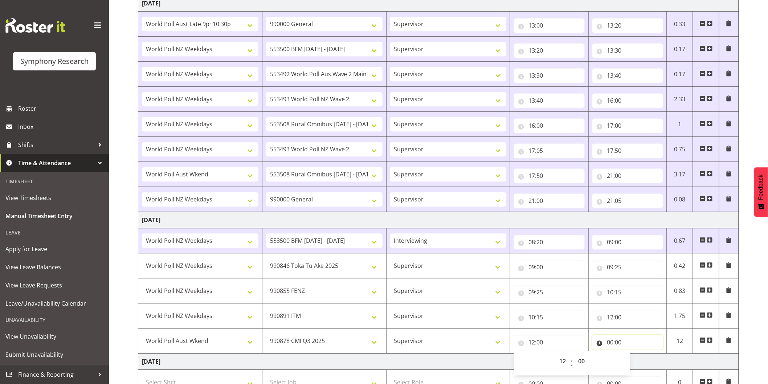
click at [611, 343] on input "00:00" at bounding box center [628, 342] width 71 height 15
click at [639, 365] on select "00 01 02 03 04 05 06 07 08 09 10 11 12 13 14 15 16 17 18 19 20 21 22 23" at bounding box center [642, 361] width 16 height 15
click at [634, 355] on select "00 01 02 03 04 05 06 07 08 09 10 11 12 13 14 15 16 17 18 19 20 21 22 23" at bounding box center [642, 361] width 16 height 15
click at [662, 364] on select "00 01 02 03 04 05 06 07 08 09 10 11 12 13 14 15 16 17 18 19 20 21 22 23 24 25 2…" at bounding box center [661, 361] width 16 height 15
click at [653, 355] on select "00 01 02 03 04 05 06 07 08 09 10 11 12 13 14 15 16 17 18 19 20 21 22 23 24 25 2…" at bounding box center [661, 361] width 16 height 15
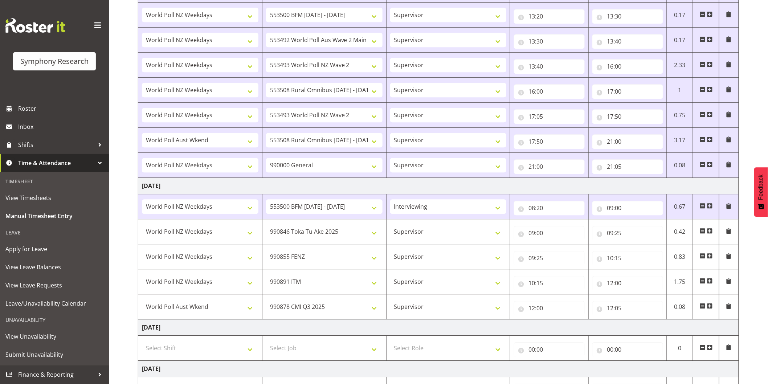
scroll to position [800, 0]
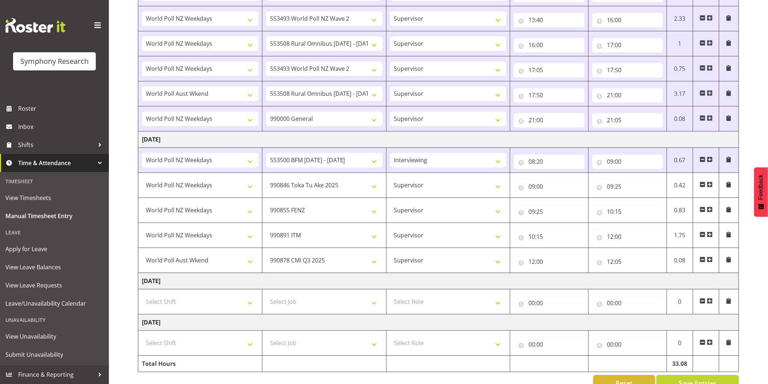
drag, startPoint x: 707, startPoint y: 262, endPoint x: 680, endPoint y: 271, distance: 28.7
click at [707, 262] on span at bounding box center [710, 260] width 6 height 6
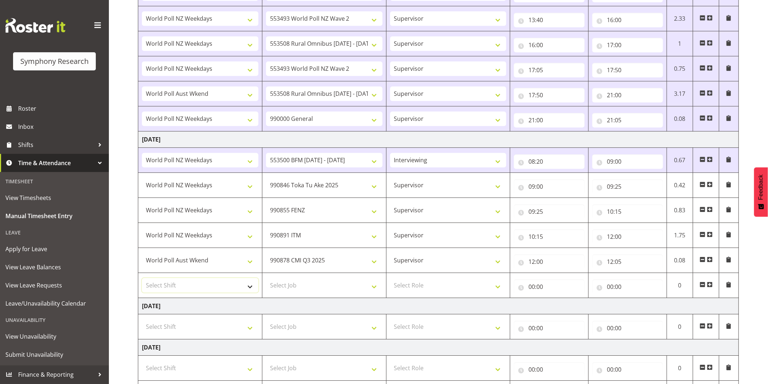
click at [182, 288] on select "Select Shift !!Weekend Residential (Roster IT Shift Label) *Business 9/10am ~ 4…" at bounding box center [200, 285] width 117 height 15
click at [142, 280] on select "Select Shift !!Weekend Residential (Roster IT Shift Label) *Business 9/10am ~ 4…" at bounding box center [200, 285] width 117 height 15
click at [289, 284] on select "Select Job 550060 IF Admin 553492 World Poll Aus Wave 2 Main 2025 553493 World …" at bounding box center [324, 285] width 117 height 15
click at [266, 280] on select "Select Job 550060 IF Admin 553492 World Poll Aus Wave 2 Main 2025 553493 World …" at bounding box center [324, 285] width 117 height 15
click at [412, 285] on select "Select Role Interviewing Briefing Supervisor" at bounding box center [448, 285] width 117 height 15
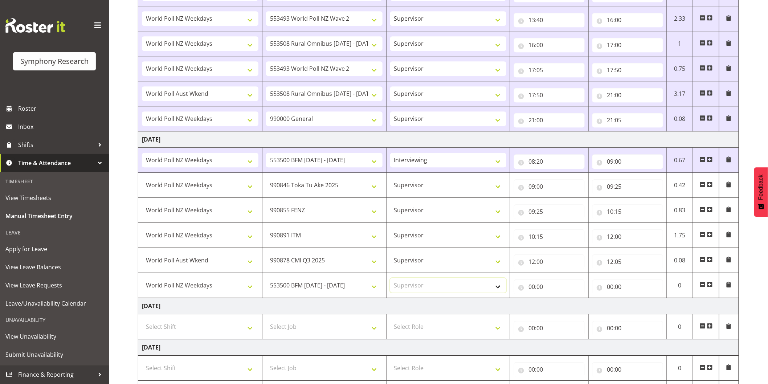
click at [390, 280] on select "Select Role Interviewing Briefing Supervisor" at bounding box center [448, 285] width 117 height 15
click at [531, 289] on input "00:00" at bounding box center [549, 287] width 71 height 15
click at [563, 305] on select "00 01 02 03 04 05 06 07 08 09 10 11 12 13 14 15 16 17 18 19 20 21 22 23" at bounding box center [564, 305] width 16 height 15
click at [556, 300] on select "00 01 02 03 04 05 06 07 08 09 10 11 12 13 14 15 16 17 18 19 20 21 22 23" at bounding box center [564, 305] width 16 height 15
click at [584, 307] on select "00 01 02 03 04 05 06 07 08 09 10 11 12 13 14 15 16 17 18 19 20 21 22 23 24 25 2…" at bounding box center [582, 305] width 16 height 15
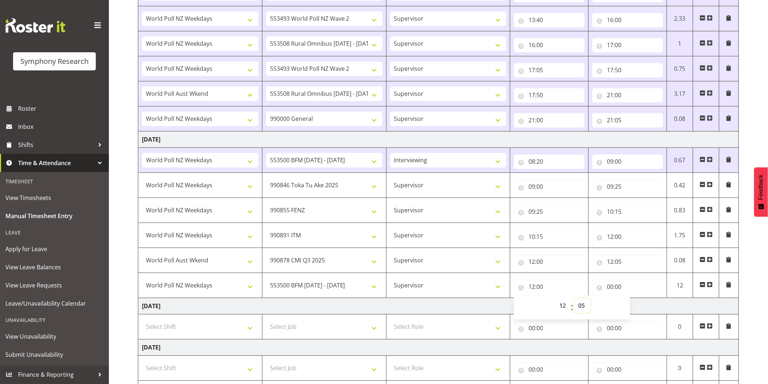
click at [574, 300] on select "00 01 02 03 04 05 06 07 08 09 10 11 12 13 14 15 16 17 18 19 20 21 22 23 24 25 2…" at bounding box center [582, 305] width 16 height 15
click at [614, 286] on input "00:00" at bounding box center [628, 287] width 71 height 15
click at [637, 310] on select "00 01 02 03 04 05 06 07 08 09 10 11 12 13 14 15 16 17 18 19 20 21 22 23" at bounding box center [642, 305] width 16 height 15
click at [634, 300] on select "00 01 02 03 04 05 06 07 08 09 10 11 12 13 14 15 16 17 18 19 20 21 22 23" at bounding box center [642, 305] width 16 height 15
click at [660, 310] on select "00 01 02 03 04 05 06 07 08 09 10 11 12 13 14 15 16 17 18 19 20 21 22 23 24 25 2…" at bounding box center [661, 305] width 16 height 15
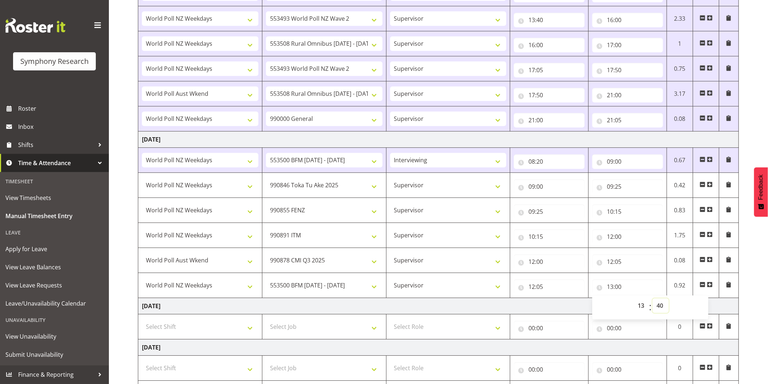
click at [653, 300] on select "00 01 02 03 04 05 06 07 08 09 10 11 12 13 14 15 16 17 18 19 20 21 22 23 24 25 2…" at bounding box center [661, 305] width 16 height 15
click at [710, 284] on span at bounding box center [710, 285] width 6 height 6
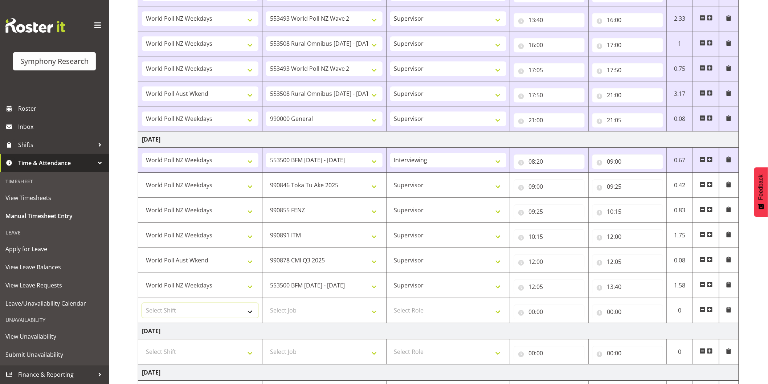
click at [190, 309] on select "Select Shift !!Weekend Residential (Roster IT Shift Label) *Business 9/10am ~ 4…" at bounding box center [200, 310] width 117 height 15
click at [142, 305] on select "Select Shift !!Weekend Residential (Roster IT Shift Label) *Business 9/10am ~ 4…" at bounding box center [200, 310] width 117 height 15
click at [320, 307] on select "Select Job 550060 IF Admin 553492 World Poll Aus Wave 2 Main 2025 553493 World …" at bounding box center [324, 310] width 117 height 15
click at [266, 305] on select "Select Job 550060 IF Admin 553492 World Poll Aus Wave 2 Main 2025 553493 World …" at bounding box center [324, 310] width 117 height 15
click at [432, 307] on select "Select Role Interviewing Briefing Supervisor" at bounding box center [448, 310] width 117 height 15
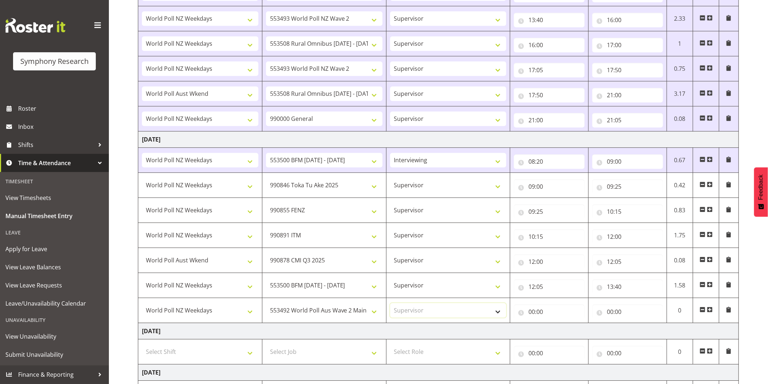
click at [390, 305] on select "Select Role Interviewing Briefing Supervisor" at bounding box center [448, 310] width 117 height 15
click at [534, 314] on input "00:00" at bounding box center [549, 312] width 71 height 15
click at [565, 334] on select "00 01 02 03 04 05 06 07 08 09 10 11 12 13 14 15 16 17 18 19 20 21 22 23" at bounding box center [564, 331] width 16 height 15
click at [556, 325] on select "00 01 02 03 04 05 06 07 08 09 10 11 12 13 14 15 16 17 18 19 20 21 22 23" at bounding box center [564, 331] width 16 height 15
click at [585, 333] on select "00 01 02 03 04 05 06 07 08 09 10 11 12 13 14 15 16 17 18 19 20 21 22 23 24 25 2…" at bounding box center [582, 331] width 16 height 15
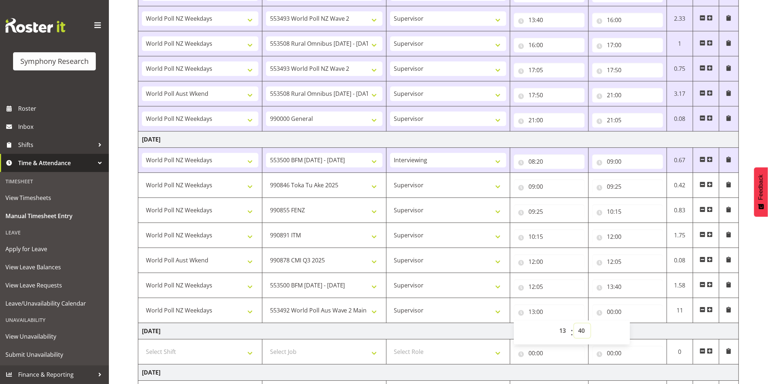
click at [574, 325] on select "00 01 02 03 04 05 06 07 08 09 10 11 12 13 14 15 16 17 18 19 20 21 22 23 24 25 2…" at bounding box center [582, 331] width 16 height 15
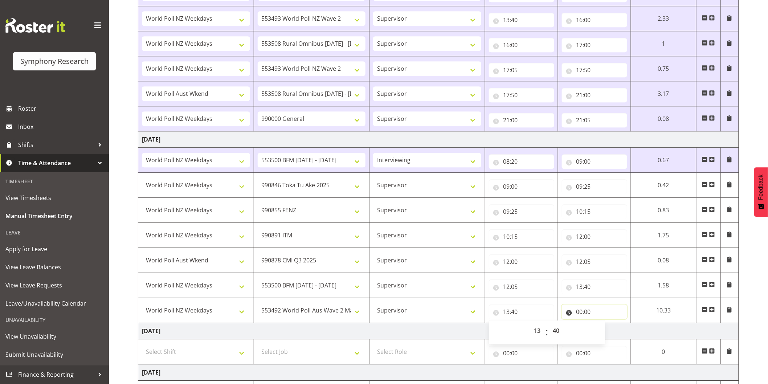
click at [579, 316] on input "00:00" at bounding box center [594, 312] width 65 height 15
click at [604, 333] on select "00 01 02 03 04 05 06 07 08 09 10 11 12 13 14 15 16 17 18 19 20 21 22 23" at bounding box center [611, 331] width 16 height 15
click at [603, 325] on select "00 01 02 03 04 05 06 07 08 09 10 11 12 13 14 15 16 17 18 19 20 21 22 23" at bounding box center [611, 331] width 16 height 15
click at [629, 333] on select "00 01 02 03 04 05 06 07 08 09 10 11 12 13 14 15 16 17 18 19 20 21 22 23 24 25 2…" at bounding box center [630, 331] width 16 height 15
click at [639, 325] on select "00 01 02 03 04 05 06 07 08 09 10 11 12 13 14 15 16 17 18 19 20 21 22 23 24 25 2…" at bounding box center [630, 331] width 16 height 15
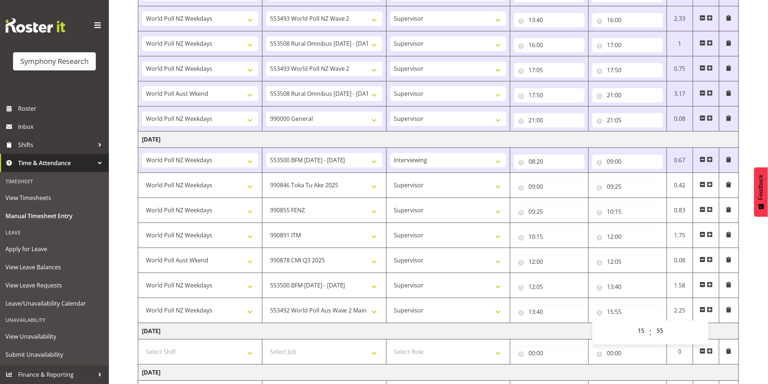
click at [709, 311] on span at bounding box center [710, 310] width 6 height 6
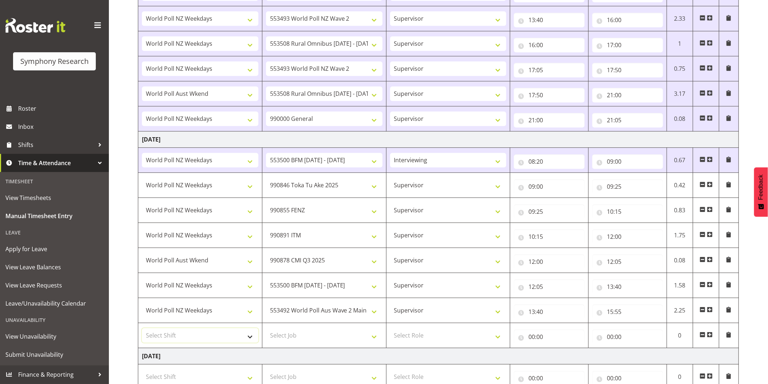
click at [212, 332] on select "Select Shift !!Weekend Residential (Roster IT Shift Label) *Business 9/10am ~ 4…" at bounding box center [200, 335] width 117 height 15
click at [142, 330] on select "Select Shift !!Weekend Residential (Roster IT Shift Label) *Business 9/10am ~ 4…" at bounding box center [200, 335] width 117 height 15
click at [300, 337] on select "Select Job 550060 IF Admin 553492 World Poll Aus Wave 2 Main 2025 553493 World …" at bounding box center [324, 335] width 117 height 15
click at [266, 330] on select "Select Job 550060 IF Admin 553492 World Poll Aus Wave 2 Main 2025 553493 World …" at bounding box center [324, 335] width 117 height 15
click at [420, 338] on select "Select Role Interviewing Briefing Supervisor" at bounding box center [448, 335] width 117 height 15
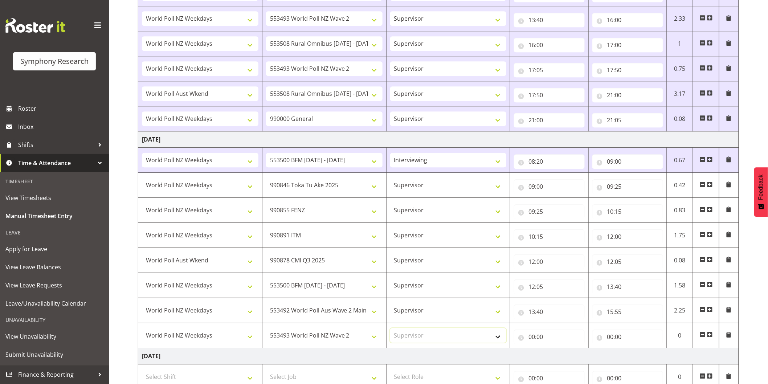
click at [390, 330] on select "Select Role Interviewing Briefing Supervisor" at bounding box center [448, 335] width 117 height 15
click at [534, 337] on input "00:00" at bounding box center [549, 337] width 71 height 15
click at [563, 357] on select "00 01 02 03 04 05 06 07 08 09 10 11 12 13 14 15 16 17 18 19 20 21 22 23" at bounding box center [564, 356] width 16 height 15
click at [556, 350] on select "00 01 02 03 04 05 06 07 08 09 10 11 12 13 14 15 16 17 18 19 20 21 22 23" at bounding box center [564, 356] width 16 height 15
click at [582, 358] on select "00 01 02 03 04 05 06 07 08 09 10 11 12 13 14 15 16 17 18 19 20 21 22 23 24 25 2…" at bounding box center [582, 356] width 16 height 15
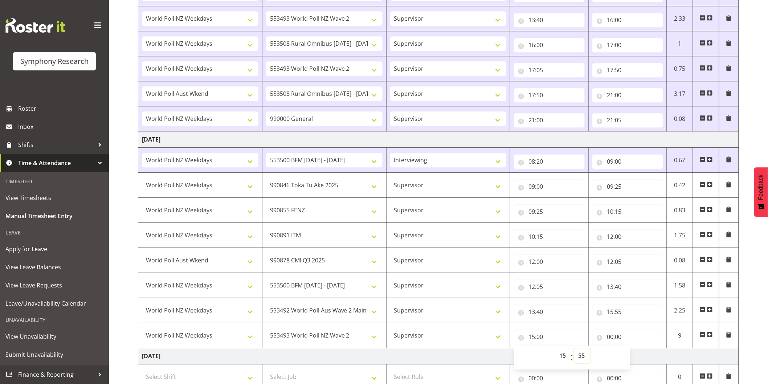
click at [574, 350] on select "00 01 02 03 04 05 06 07 08 09 10 11 12 13 14 15 16 17 18 19 20 21 22 23 24 25 2…" at bounding box center [582, 356] width 16 height 15
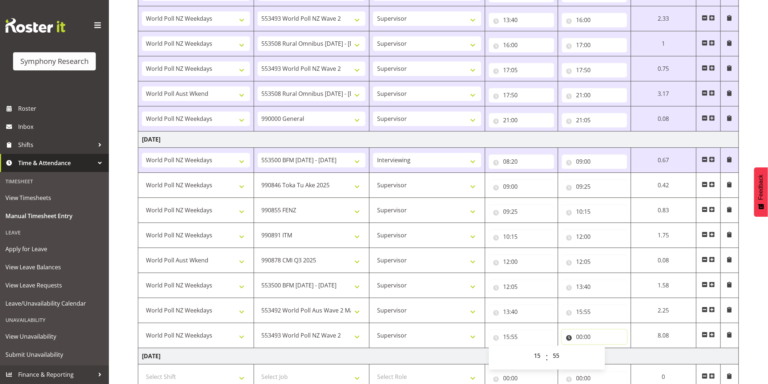
click at [582, 340] on input "00:00" at bounding box center [594, 337] width 65 height 15
click at [609, 359] on select "00 01 02 03 04 05 06 07 08 09 10 11 12 13 14 15 16 17 18 19 20 21 22 23" at bounding box center [611, 356] width 16 height 15
click at [603, 350] on select "00 01 02 03 04 05 06 07 08 09 10 11 12 13 14 15 16 17 18 19 20 21 22 23" at bounding box center [611, 356] width 16 height 15
click at [582, 342] on input "17:00" at bounding box center [594, 337] width 65 height 15
click at [583, 340] on input "17:00" at bounding box center [594, 337] width 65 height 15
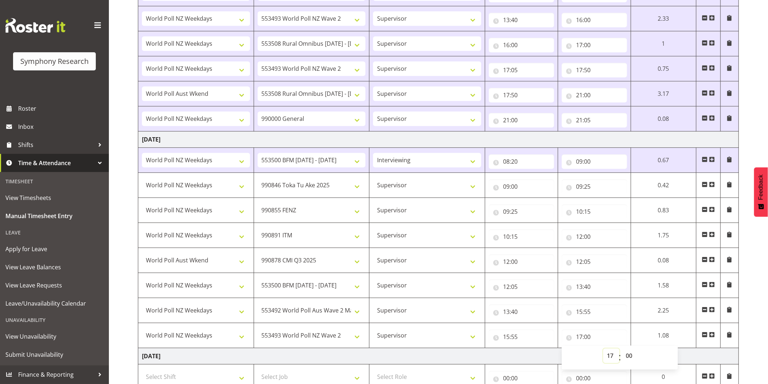
click at [605, 354] on select "00 01 02 03 04 05 06 07 08 09 10 11 12 13 14 15 16 17 18 19 20 21 22 23" at bounding box center [611, 356] width 16 height 15
click at [603, 350] on select "00 01 02 03 04 05 06 07 08 09 10 11 12 13 14 15 16 17 18 19 20 21 22 23" at bounding box center [611, 356] width 16 height 15
click at [713, 335] on span at bounding box center [712, 335] width 6 height 6
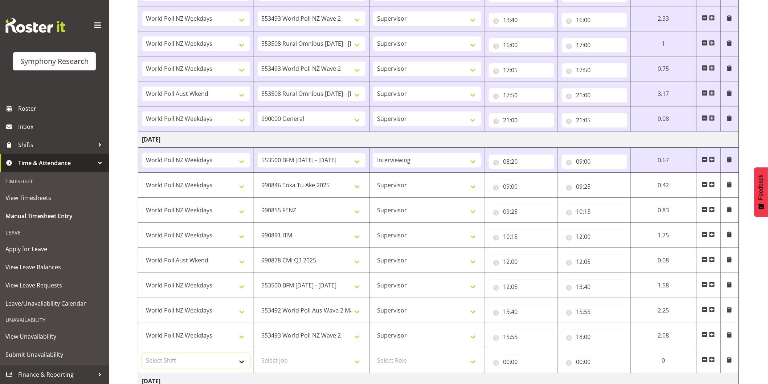
click at [200, 365] on select "Select Shift !!Weekend Residential (Roster IT Shift Label) *Business 9/10am ~ 4…" at bounding box center [196, 360] width 108 height 15
click at [142, 355] on select "Select Shift !!Weekend Residential (Roster IT Shift Label) *Business 9/10am ~ 4…" at bounding box center [196, 360] width 108 height 15
click at [285, 360] on select "Select Job 550060 IF Admin 553492 World Poll Aus Wave 2 Main 2025 553493 World …" at bounding box center [312, 360] width 108 height 15
click at [258, 355] on select "Select Job 550060 IF Admin 553492 World Poll Aus Wave 2 Main 2025 553493 World …" at bounding box center [312, 360] width 108 height 15
click at [397, 357] on select "Select Role Interviewing Briefing Supervisor" at bounding box center [427, 360] width 108 height 15
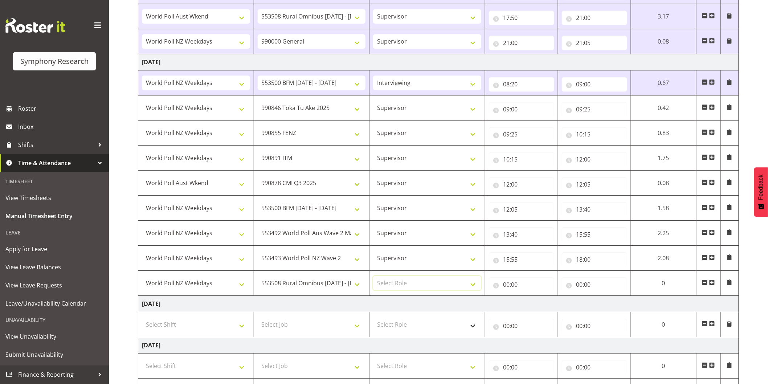
scroll to position [881, 0]
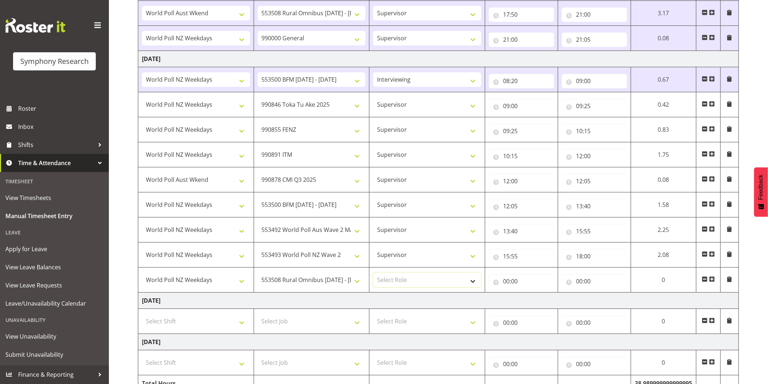
click at [400, 278] on select "Select Role Interviewing Briefing Supervisor" at bounding box center [427, 280] width 108 height 15
click at [373, 274] on select "Select Role Interviewing Briefing Supervisor" at bounding box center [427, 280] width 108 height 15
click at [505, 285] on input "00:00" at bounding box center [521, 281] width 65 height 15
click at [532, 300] on select "00 01 02 03 04 05 06 07 08 09 10 11 12 13 14 15 16 17 18 19 20 21 22 23" at bounding box center [538, 300] width 16 height 15
click at [530, 294] on select "00 01 02 03 04 05 06 07 08 09 10 11 12 13 14 15 16 17 18 19 20 21 22 23" at bounding box center [538, 300] width 16 height 15
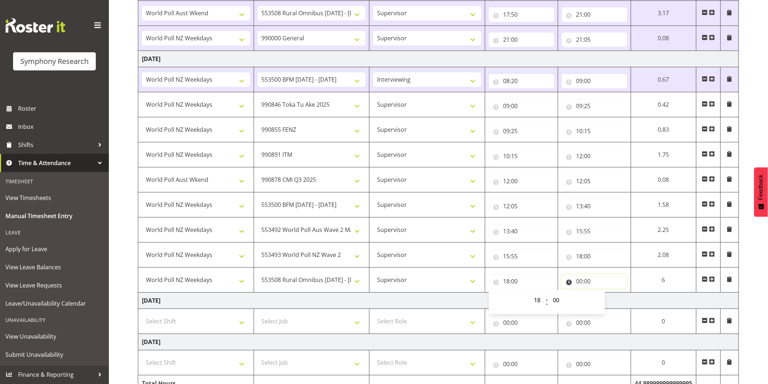
click at [580, 285] on input "00:00" at bounding box center [594, 281] width 65 height 15
click at [604, 299] on select "00 01 02 03 04 05 06 07 08 09 10 11 12 13 14 15 16 17 18 19 20 21 22 23" at bounding box center [611, 300] width 16 height 15
click at [603, 294] on select "00 01 02 03 04 05 06 07 08 09 10 11 12 13 14 15 16 17 18 19 20 21 22 23" at bounding box center [611, 300] width 16 height 15
click at [633, 300] on select "00 01 02 03 04 05 06 07 08 09 10 11 12 13 14 15 16 17 18 19 20 21 22 23 24 25 2…" at bounding box center [630, 300] width 16 height 15
click at [624, 294] on select "00 01 02 03 04 05 06 07 08 09 10 11 12 13 14 15 16 17 18 19 20 21 22 23 24 25 2…" at bounding box center [630, 300] width 16 height 15
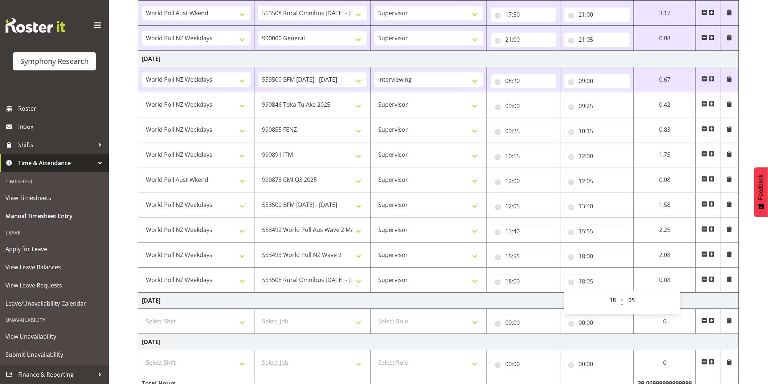
click at [711, 280] on span at bounding box center [712, 279] width 6 height 6
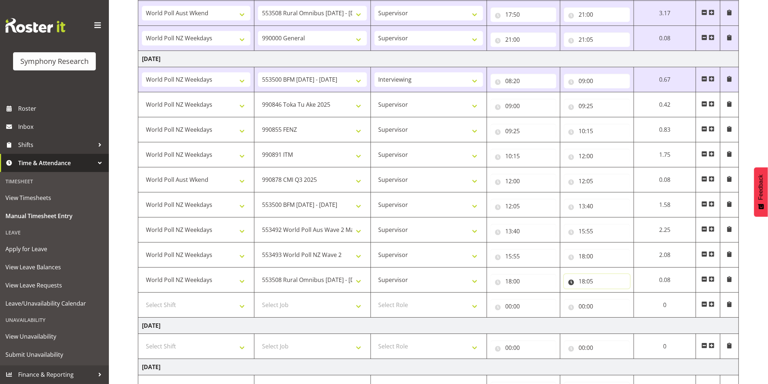
click at [582, 284] on input "18:05" at bounding box center [597, 281] width 66 height 15
click at [609, 302] on select "00 01 02 03 04 05 06 07 08 09 10 11 12 13 14 15 16 17 18 19 20 21 22 23" at bounding box center [614, 300] width 16 height 15
click at [606, 294] on select "00 01 02 03 04 05 06 07 08 09 10 11 12 13 14 15 16 17 18 19 20 21 22 23" at bounding box center [614, 300] width 16 height 15
click at [631, 302] on select "00 01 02 03 04 05 06 07 08 09 10 11 12 13 14 15 16 17 18 19 20 21 22 23 24 25 2…" at bounding box center [633, 300] width 16 height 15
click at [625, 294] on select "00 01 02 03 04 05 06 07 08 09 10 11 12 13 14 15 16 17 18 19 20 21 22 23 24 25 2…" at bounding box center [633, 300] width 16 height 15
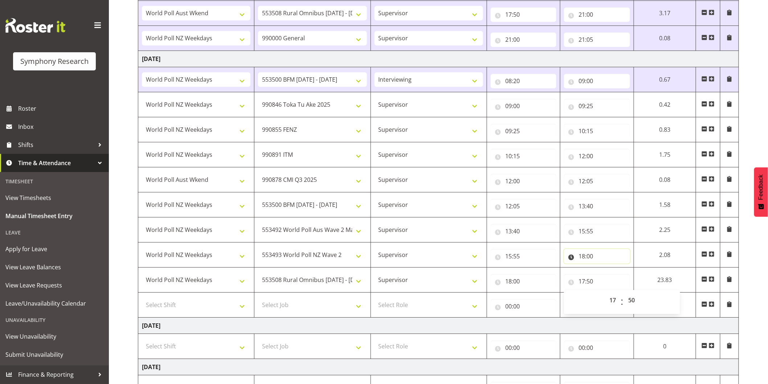
click at [583, 260] on input "18:00" at bounding box center [597, 256] width 66 height 15
click at [611, 279] on select "00 01 02 03 04 05 06 07 08 09 10 11 12 13 14 15 16 17 18 19 20 21 22 23" at bounding box center [614, 275] width 16 height 15
click at [606, 269] on select "00 01 02 03 04 05 06 07 08 09 10 11 12 13 14 15 16 17 18 19 20 21 22 23" at bounding box center [614, 275] width 16 height 15
click at [630, 277] on select "00 01 02 03 04 05 06 07 08 09 10 11 12 13 14 15 16 17 18 19 20 21 22 23 24 25 2…" at bounding box center [633, 275] width 16 height 15
click at [641, 269] on select "00 01 02 03 04 05 06 07 08 09 10 11 12 13 14 15 16 17 18 19 20 21 22 23 24 25 2…" at bounding box center [633, 275] width 16 height 15
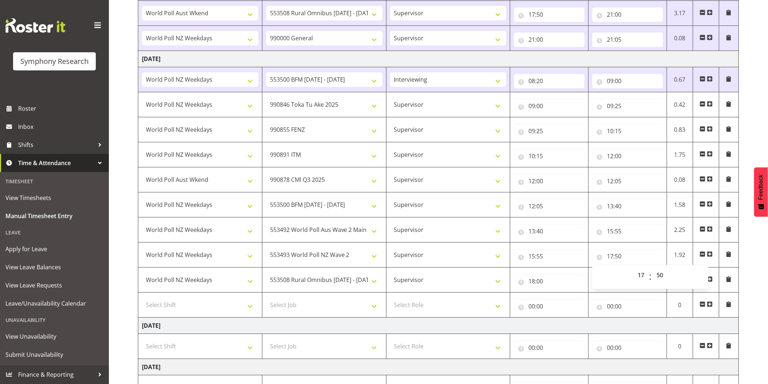
click at [532, 284] on input "18:00" at bounding box center [549, 281] width 71 height 15
click at [559, 304] on select "00 01 02 03 04 05 06 07 08 09 10 11 12 13 14 15 16 17 18 19 20 21 22 23" at bounding box center [564, 300] width 16 height 15
click at [556, 294] on select "00 01 02 03 04 05 06 07 08 09 10 11 12 13 14 15 16 17 18 19 20 21 22 23" at bounding box center [564, 300] width 16 height 15
click at [585, 300] on select "00 01 02 03 04 05 06 07 08 09 10 11 12 13 14 15 16 17 18 19 20 21 22 23 24 25 2…" at bounding box center [582, 300] width 16 height 15
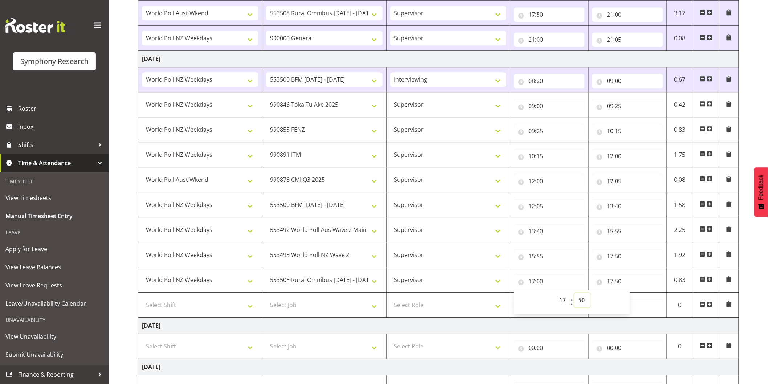
click at [574, 294] on select "00 01 02 03 04 05 06 07 08 09 10 11 12 13 14 15 16 17 18 19 20 21 22 23 24 25 2…" at bounding box center [582, 300] width 16 height 15
click at [617, 283] on input "17:50" at bounding box center [628, 281] width 71 height 15
click at [659, 303] on select "00 01 02 03 04 05 06 07 08 09 10 11 12 13 14 15 16 17 18 19 20 21 22 23 24 25 2…" at bounding box center [661, 300] width 16 height 15
click at [653, 294] on select "00 01 02 03 04 05 06 07 08 09 10 11 12 13 14 15 16 17 18 19 20 21 22 23 24 25 2…" at bounding box center [661, 300] width 16 height 15
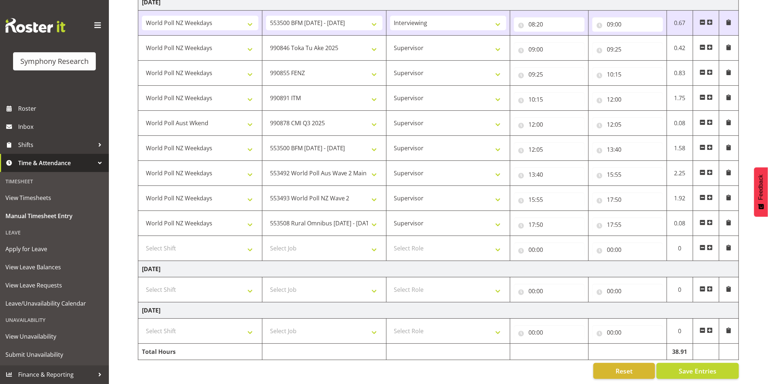
scroll to position [946, 0]
click at [705, 366] on span "Save Entries" at bounding box center [698, 370] width 38 height 9
click at [210, 241] on select "Select Shift !!Weekend Residential (Roster IT Shift Label) *Business 9/10am ~ 4…" at bounding box center [200, 248] width 117 height 15
click at [142, 241] on select "Select Shift !!Weekend Residential (Roster IT Shift Label) *Business 9/10am ~ 4…" at bounding box center [200, 248] width 117 height 15
click at [293, 241] on select "Select Job 550060 IF Admin 553492 World Poll Aus Wave 2 Main 2025 553493 World …" at bounding box center [324, 248] width 117 height 15
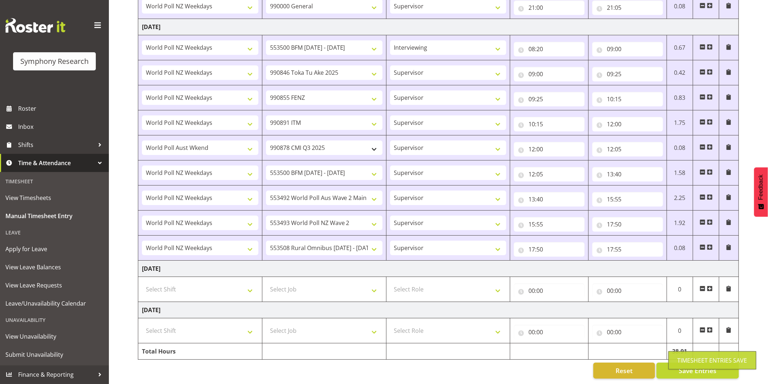
scroll to position [920, 0]
click at [710, 244] on span at bounding box center [710, 247] width 6 height 6
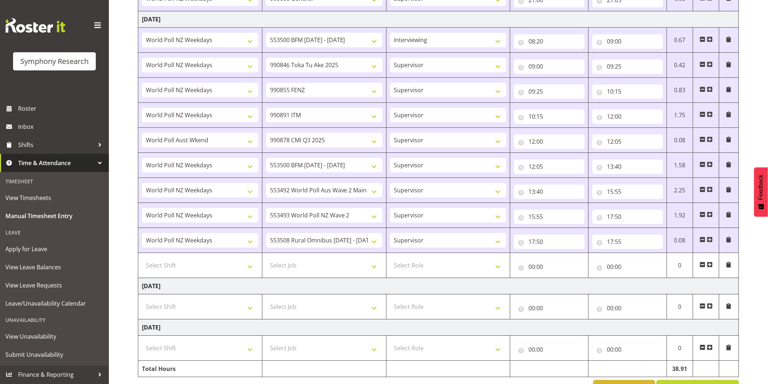
scroll to position [946, 0]
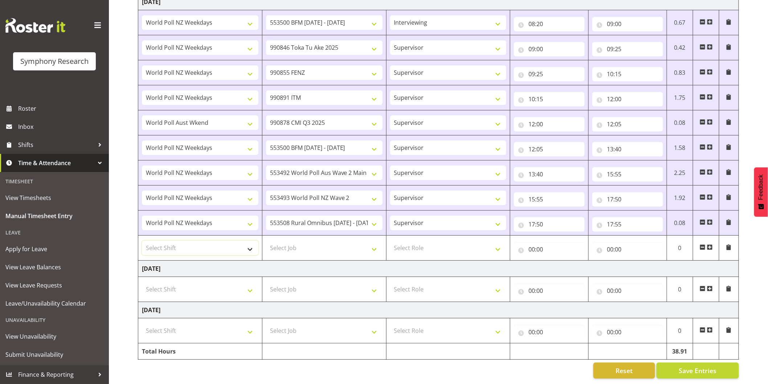
click at [183, 245] on select "Select Shift !!Weekend Residential (Roster IT Shift Label) *Business 9/10am ~ 4…" at bounding box center [200, 248] width 117 height 15
click at [142, 241] on select "Select Shift !!Weekend Residential (Roster IT Shift Label) *Business 9/10am ~ 4…" at bounding box center [200, 248] width 117 height 15
click at [280, 241] on select "Select Job 550060 IF Admin 553492 World Poll Aus Wave 2 Main 2025 553493 World …" at bounding box center [324, 248] width 117 height 15
click at [266, 241] on select "Select Job 550060 IF Admin 553492 World Poll Aus Wave 2 Main 2025 553493 World …" at bounding box center [324, 248] width 117 height 15
drag, startPoint x: 430, startPoint y: 237, endPoint x: 428, endPoint y: 244, distance: 7.1
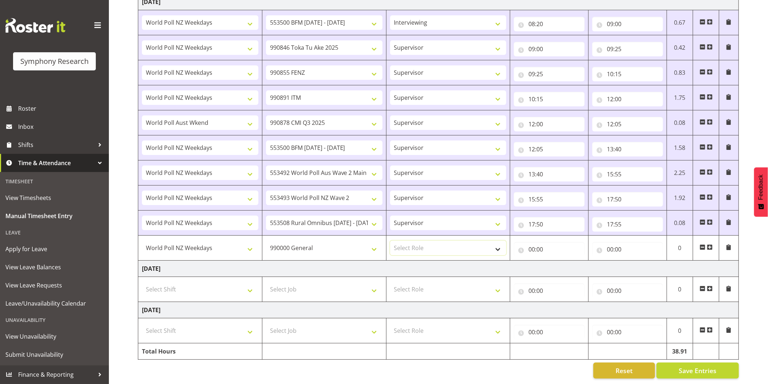
click at [430, 241] on select "Select Role Interviewing Briefing Supervisor" at bounding box center [448, 248] width 117 height 15
click at [390, 241] on select "Select Role Interviewing Briefing Supervisor" at bounding box center [448, 248] width 117 height 15
click at [530, 242] on input "00:00" at bounding box center [549, 249] width 71 height 15
click at [561, 263] on select "00 01 02 03 04 05 06 07 08 09 10 11 12 13 14 15 16 17 18 19 20 21 22 23" at bounding box center [564, 268] width 16 height 15
click at [556, 261] on select "00 01 02 03 04 05 06 07 08 09 10 11 12 13 14 15 16 17 18 19 20 21 22 23" at bounding box center [564, 268] width 16 height 15
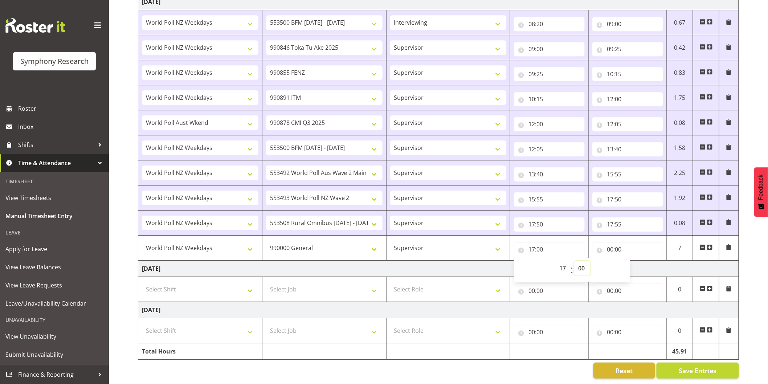
click at [579, 265] on select "00 01 02 03 04 05 06 07 08 09 10 11 12 13 14 15 16 17 18 19 20 21 22 23 24 25 2…" at bounding box center [582, 268] width 16 height 15
click at [574, 261] on select "00 01 02 03 04 05 06 07 08 09 10 11 12 13 14 15 16 17 18 19 20 21 22 23 24 25 2…" at bounding box center [582, 268] width 16 height 15
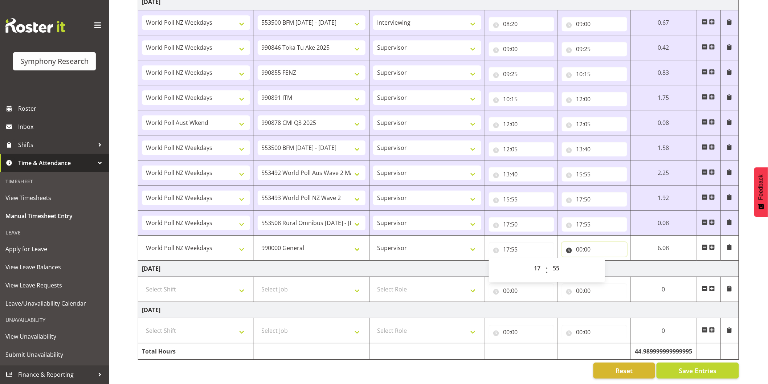
click at [579, 242] on input "00:00" at bounding box center [594, 249] width 65 height 15
click at [613, 261] on select "00 01 02 03 04 05 06 07 08 09 10 11 12 13 14 15 16 17 18 19 20 21 22 23" at bounding box center [611, 268] width 16 height 15
click at [603, 261] on select "00 01 02 03 04 05 06 07 08 09 10 11 12 13 14 15 16 17 18 19 20 21 22 23" at bounding box center [611, 268] width 16 height 15
click at [628, 262] on select "00 01 02 03 04 05 06 07 08 09 10 11 12 13 14 15 16 17 18 19 20 21 22 23 24 25 2…" at bounding box center [630, 268] width 16 height 15
click at [639, 261] on select "00 01 02 03 04 05 06 07 08 09 10 11 12 13 14 15 16 17 18 19 20 21 22 23 24 25 2…" at bounding box center [630, 268] width 16 height 15
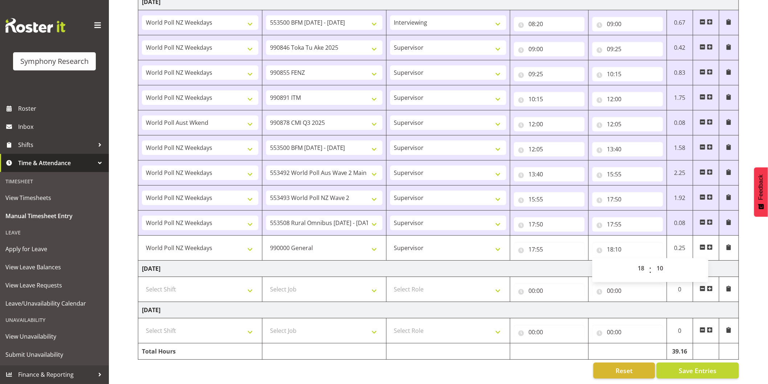
click at [696, 367] on span "Save Entries" at bounding box center [698, 370] width 38 height 9
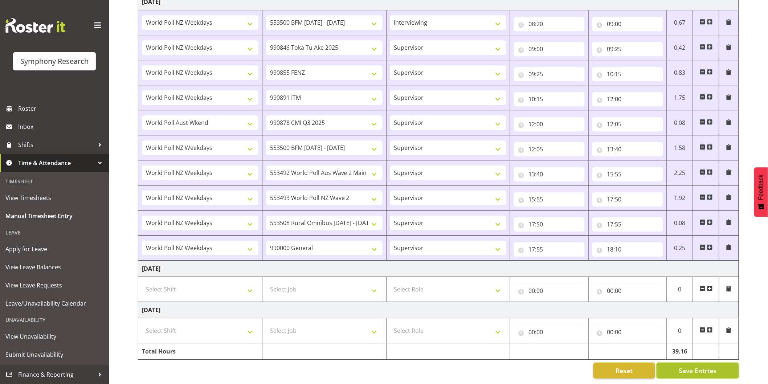
click at [681, 363] on button "Save Entries" at bounding box center [698, 371] width 82 height 16
